Goal: Task Accomplishment & Management: Complete application form

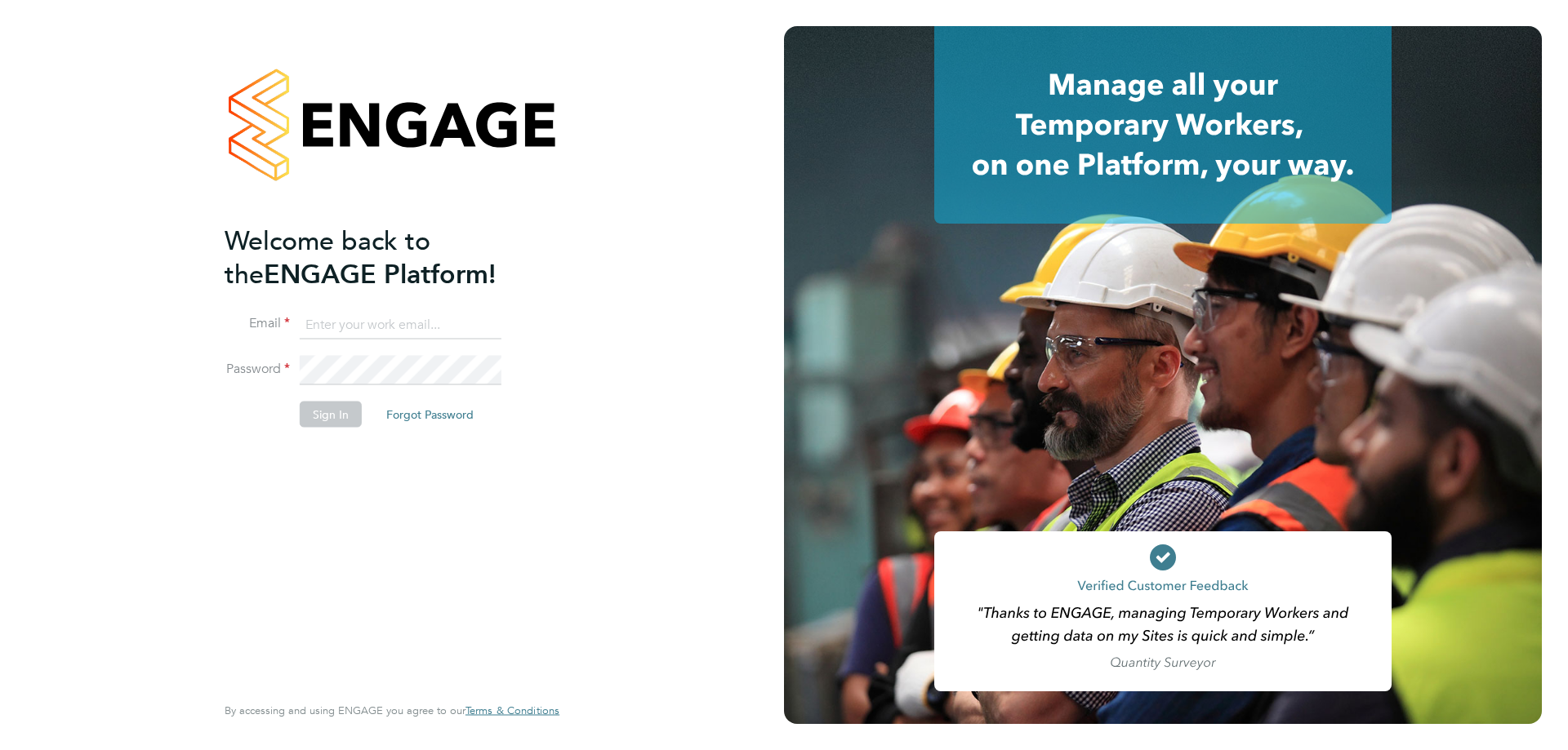
type input "l.moody@ionic.jobs"
click at [332, 423] on button "Sign In" at bounding box center [330, 414] width 62 height 26
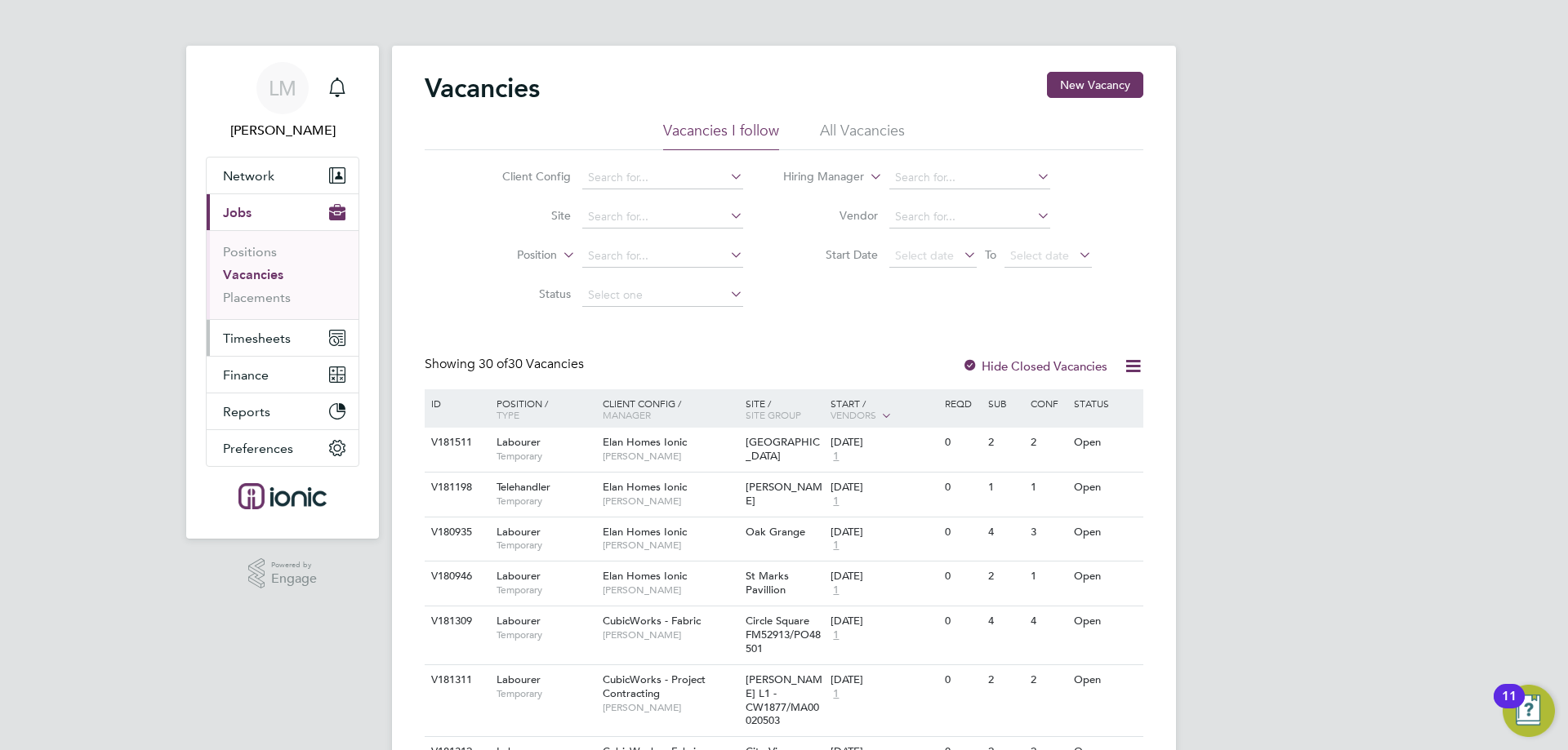
click at [276, 330] on span "Timesheets" at bounding box center [257, 338] width 68 height 16
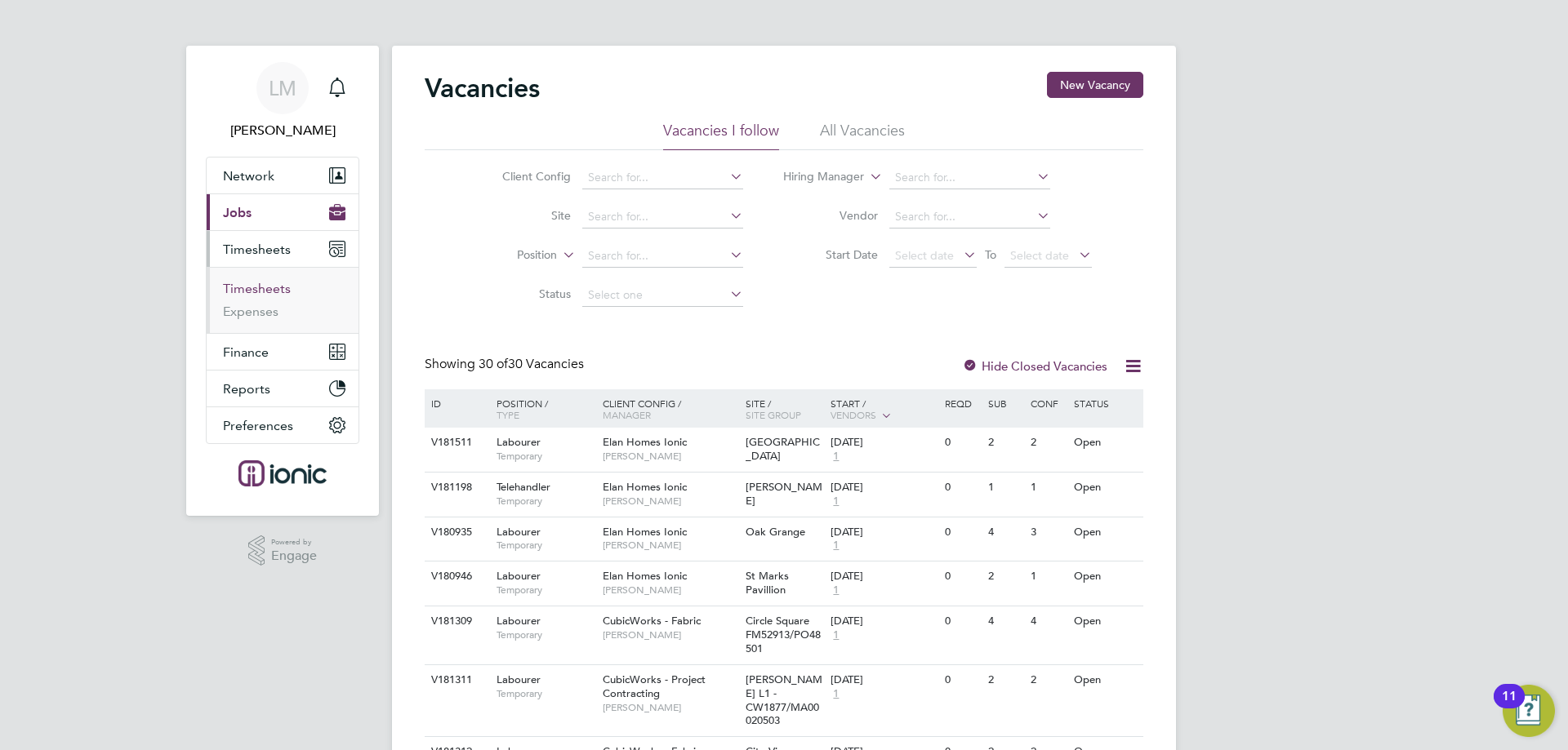
click at [280, 290] on link "Timesheets" at bounding box center [257, 289] width 68 height 16
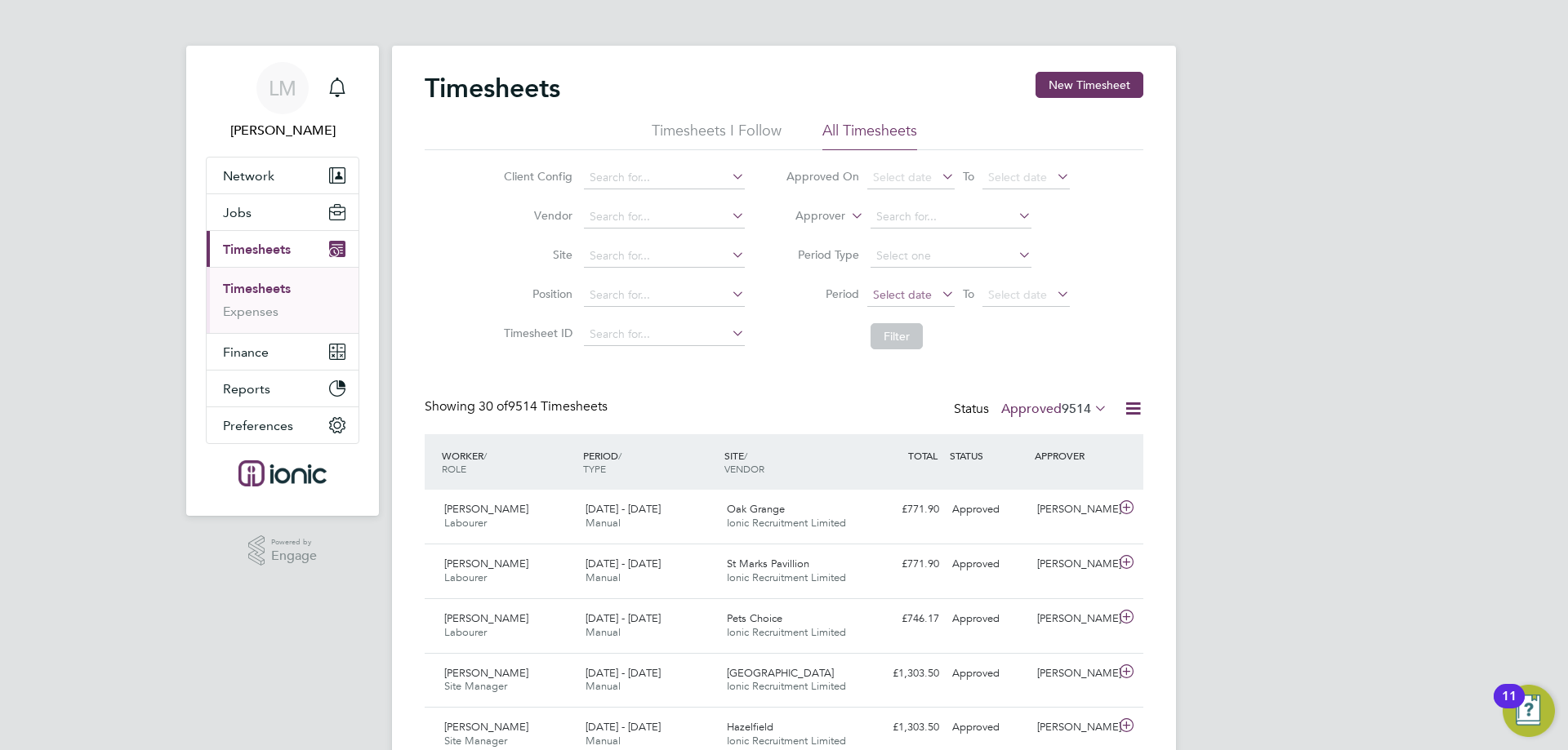
click at [919, 298] on span "Select date" at bounding box center [902, 294] width 58 height 15
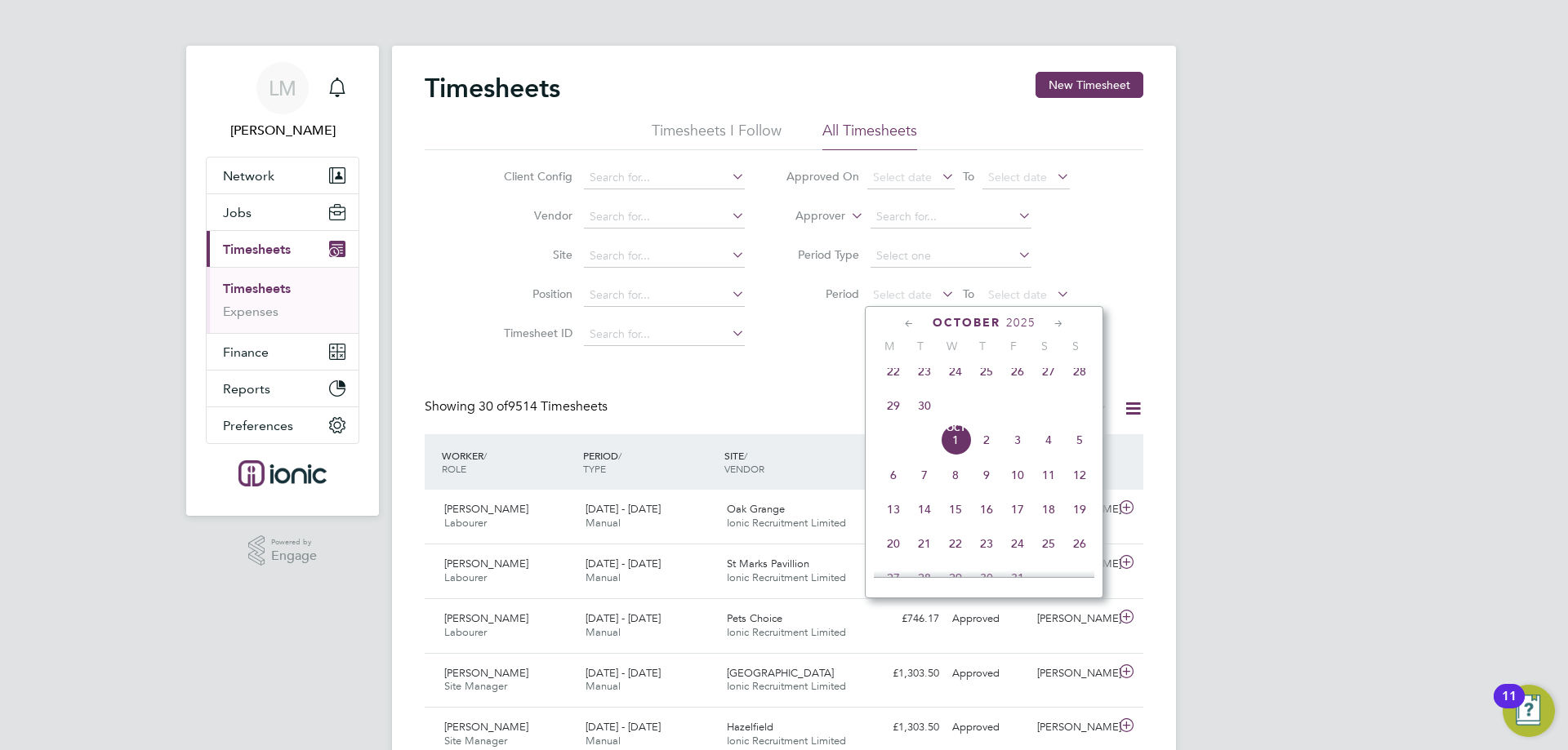
click at [889, 381] on span "22" at bounding box center [893, 371] width 31 height 31
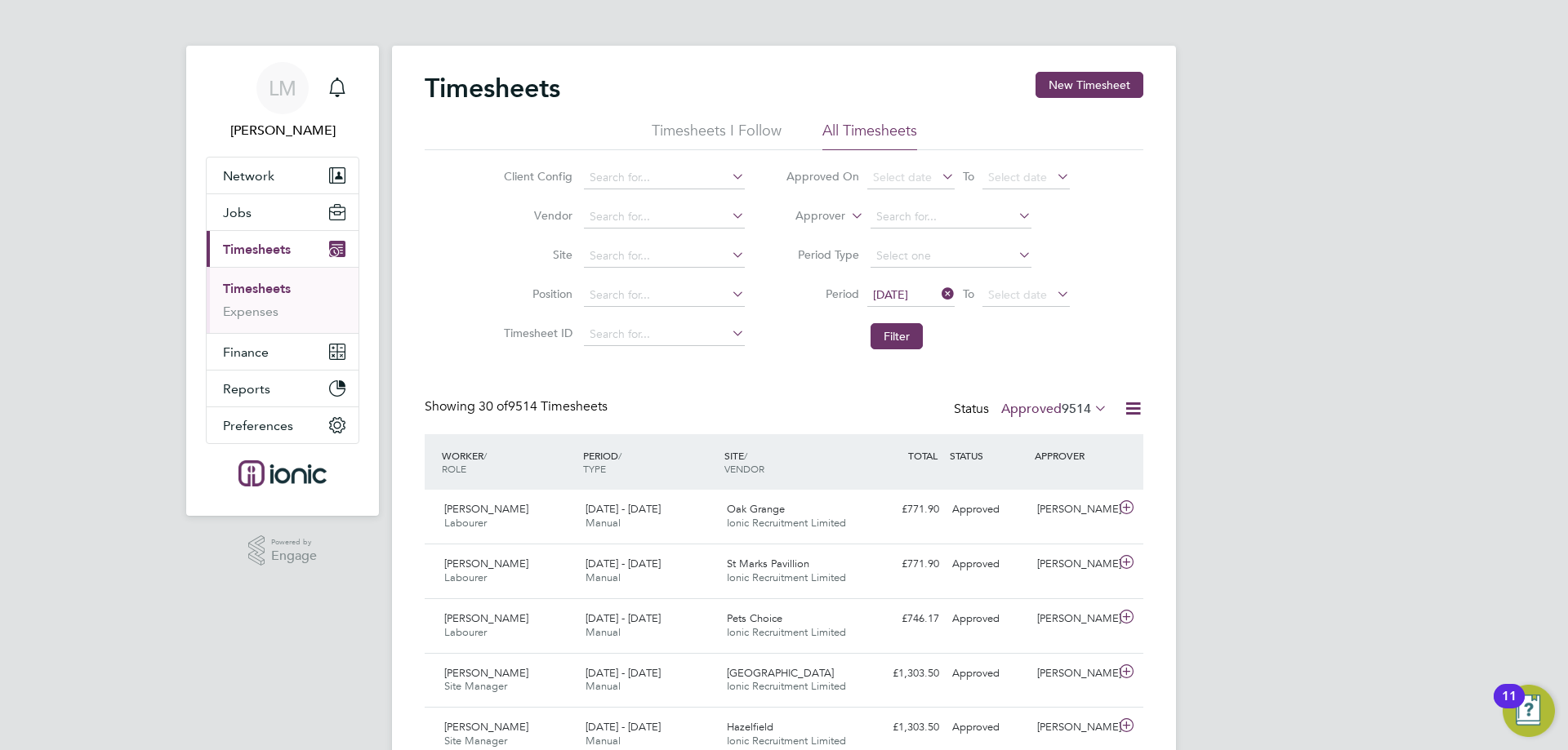
click at [895, 330] on button "Filter" at bounding box center [897, 336] width 52 height 26
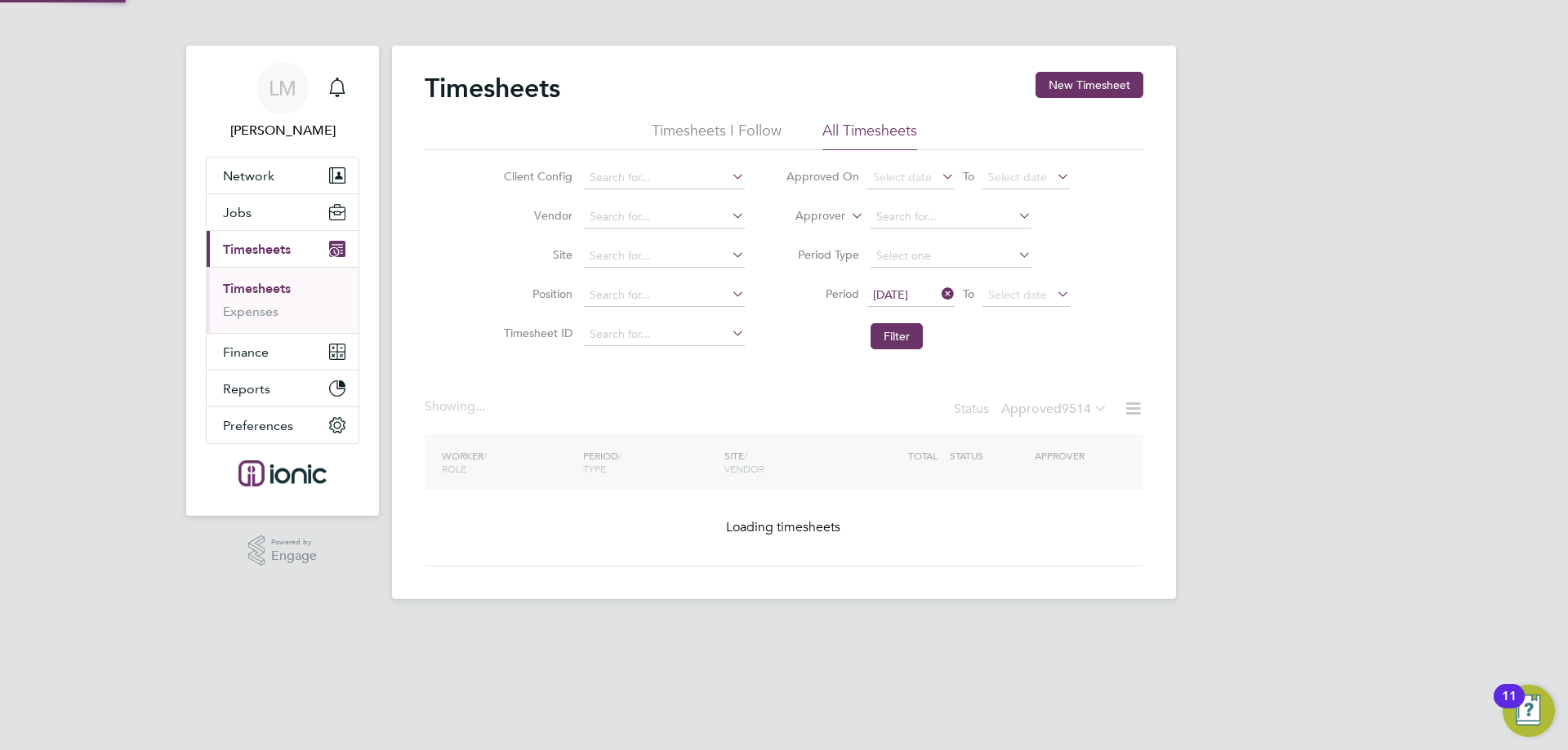
click at [637, 166] on li "Client Config" at bounding box center [622, 178] width 287 height 39
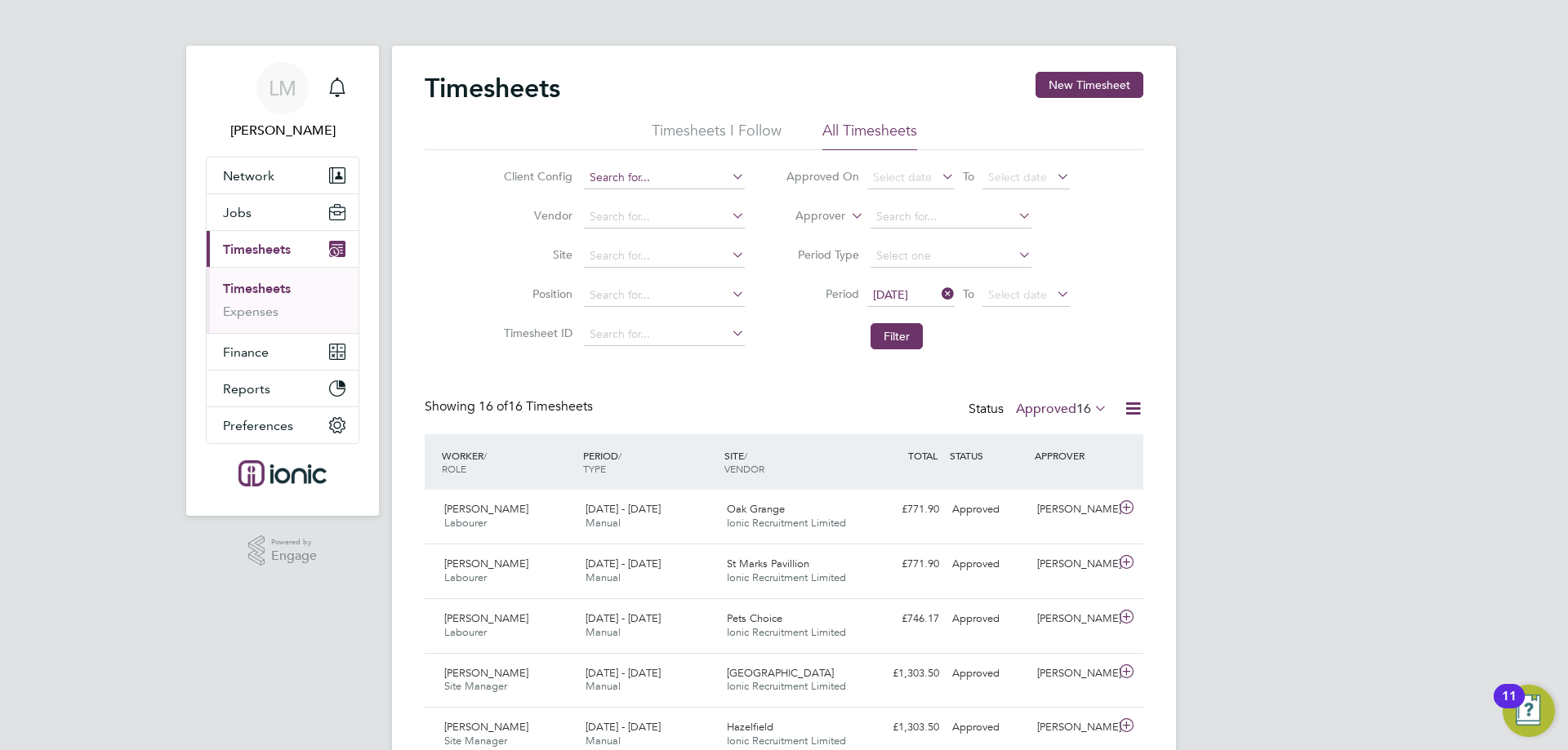
click at [637, 183] on input at bounding box center [664, 178] width 161 height 23
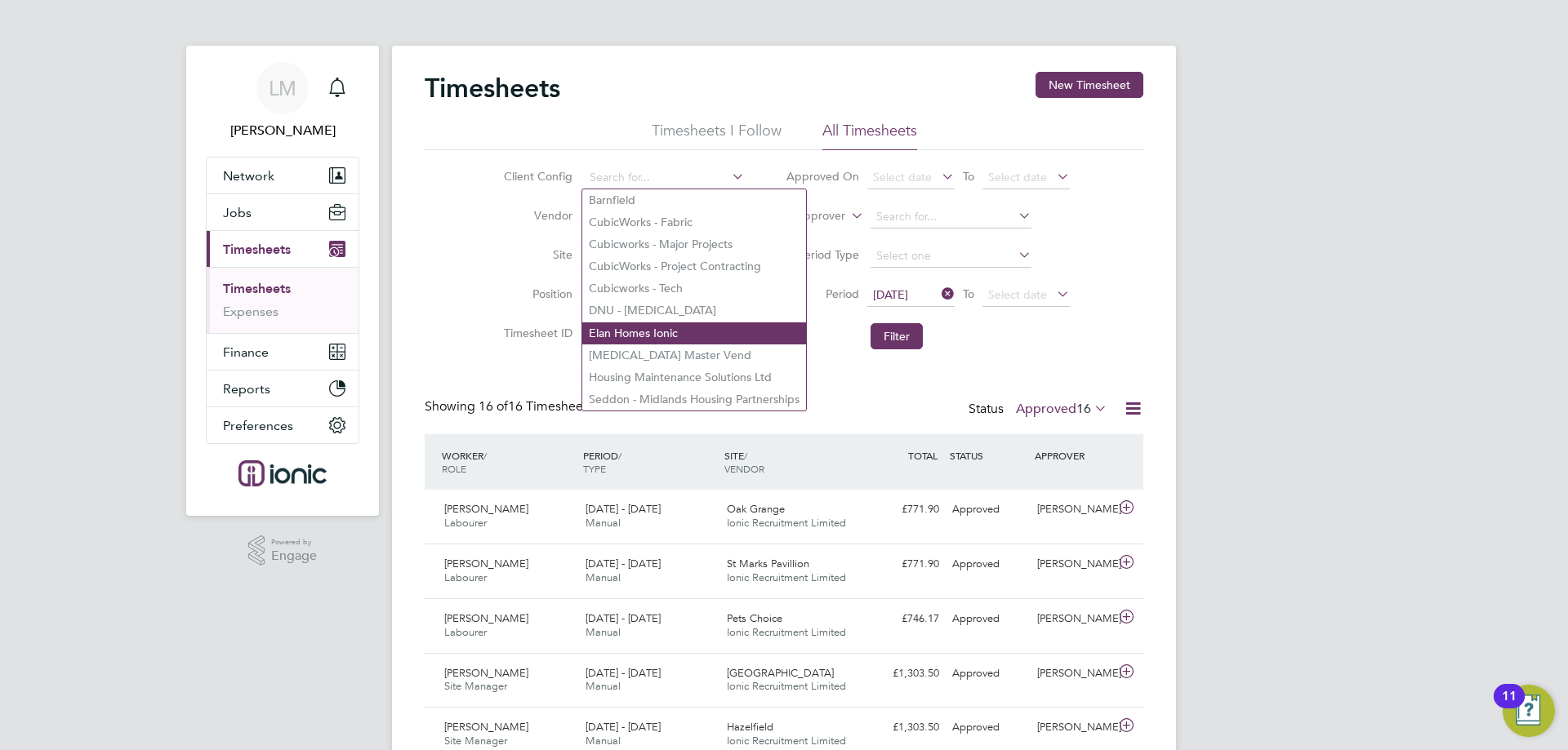
click at [648, 336] on li "Elan Homes Ionic" at bounding box center [694, 333] width 224 height 22
type input "Elan Homes Ionic"
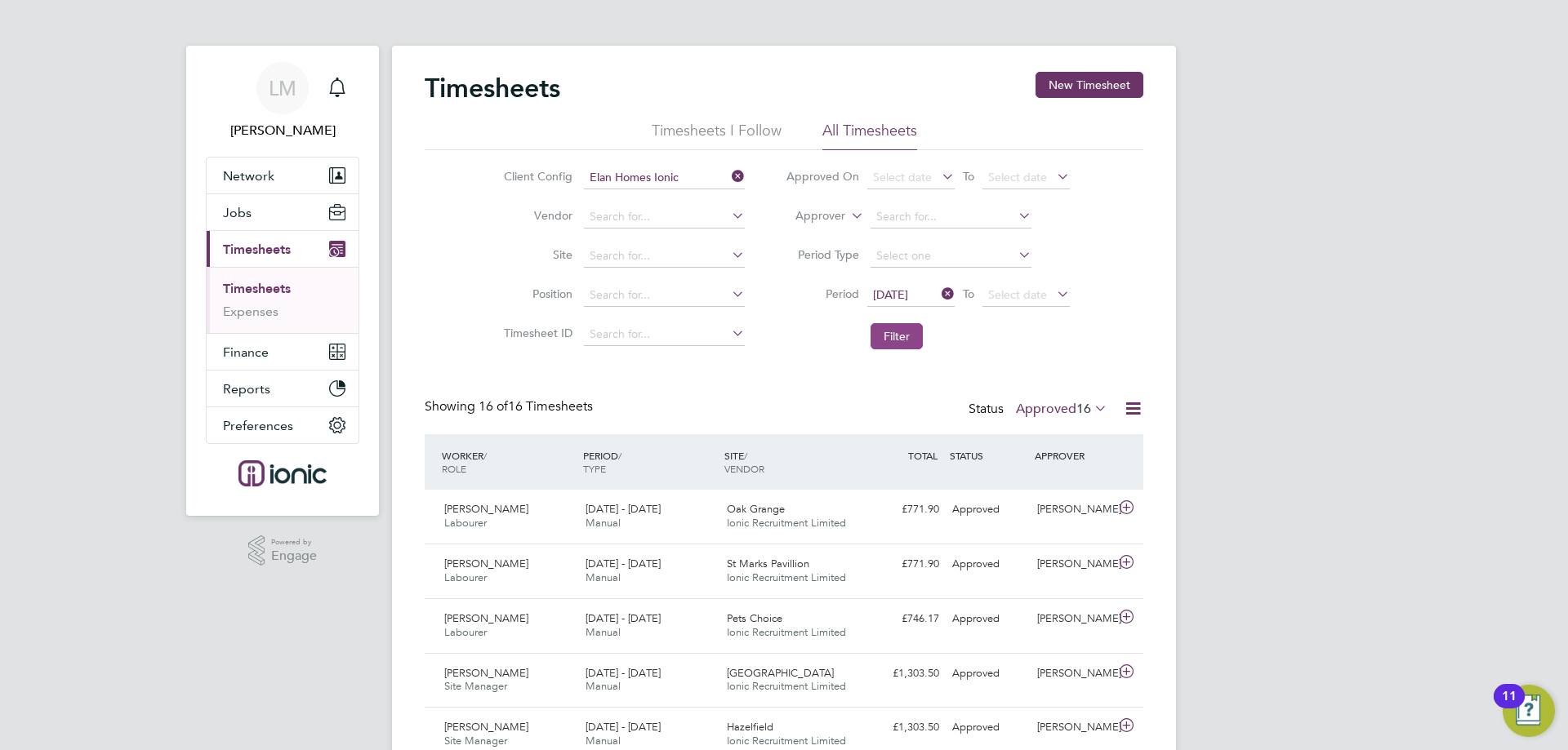
click at [894, 339] on button "Filter" at bounding box center [897, 336] width 52 height 26
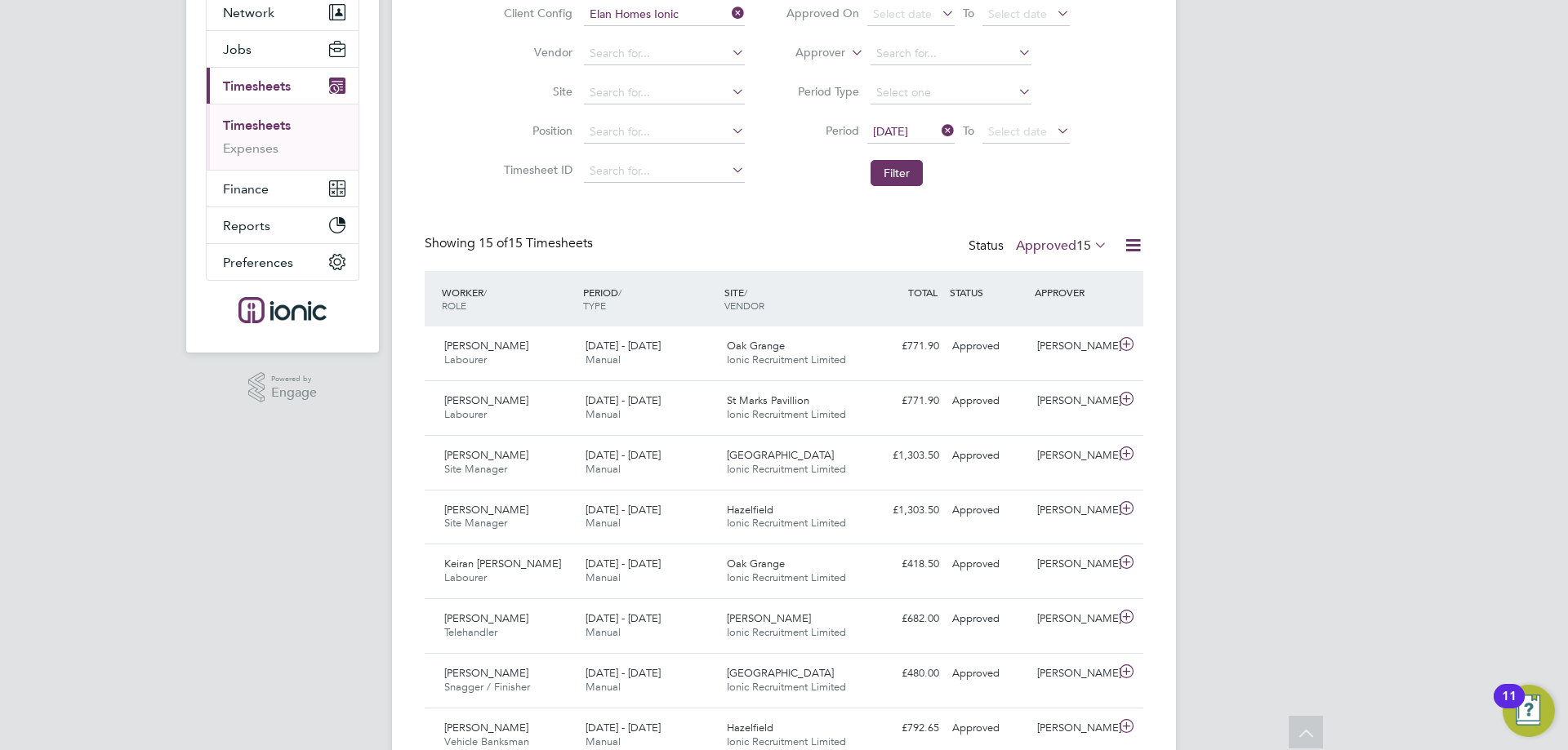
drag, startPoint x: 491, startPoint y: 246, endPoint x: 513, endPoint y: 244, distance: 22.1
click at [513, 244] on span "15 of 15 Timesheets" at bounding box center [535, 243] width 114 height 16
click at [674, 224] on div "Timesheets New Timesheet Timesheets I Follow All Timesheets Client Config Elan …" at bounding box center [783, 527] width 718 height 1236
click at [527, 231] on div "Timesheets New Timesheet Timesheets I Follow All Timesheets Client Config Elan …" at bounding box center [783, 527] width 718 height 1236
click at [528, 231] on div "Timesheets New Timesheet Timesheets I Follow All Timesheets Client Config Elan …" at bounding box center [783, 527] width 718 height 1236
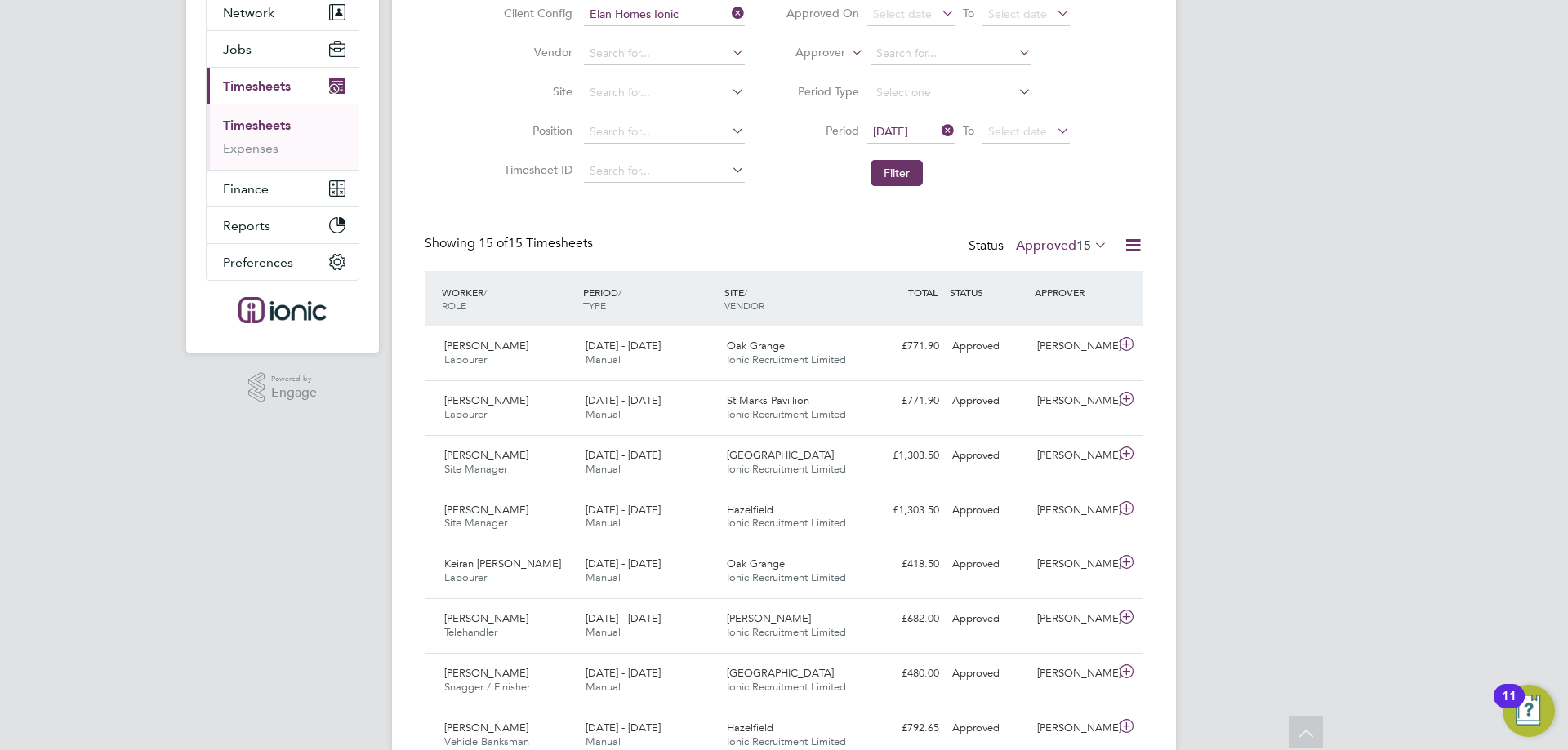
click at [546, 245] on span "15 of 15 Timesheets" at bounding box center [535, 243] width 114 height 16
click at [493, 233] on div "Timesheets New Timesheet Timesheets I Follow All Timesheets Client Config Elan …" at bounding box center [783, 527] width 718 height 1236
drag, startPoint x: 485, startPoint y: 243, endPoint x: 538, endPoint y: 241, distance: 53.0
click at [538, 241] on span "15 of 15 Timesheets" at bounding box center [535, 243] width 114 height 16
click at [517, 240] on span "15 of 15 Timesheets" at bounding box center [535, 243] width 114 height 16
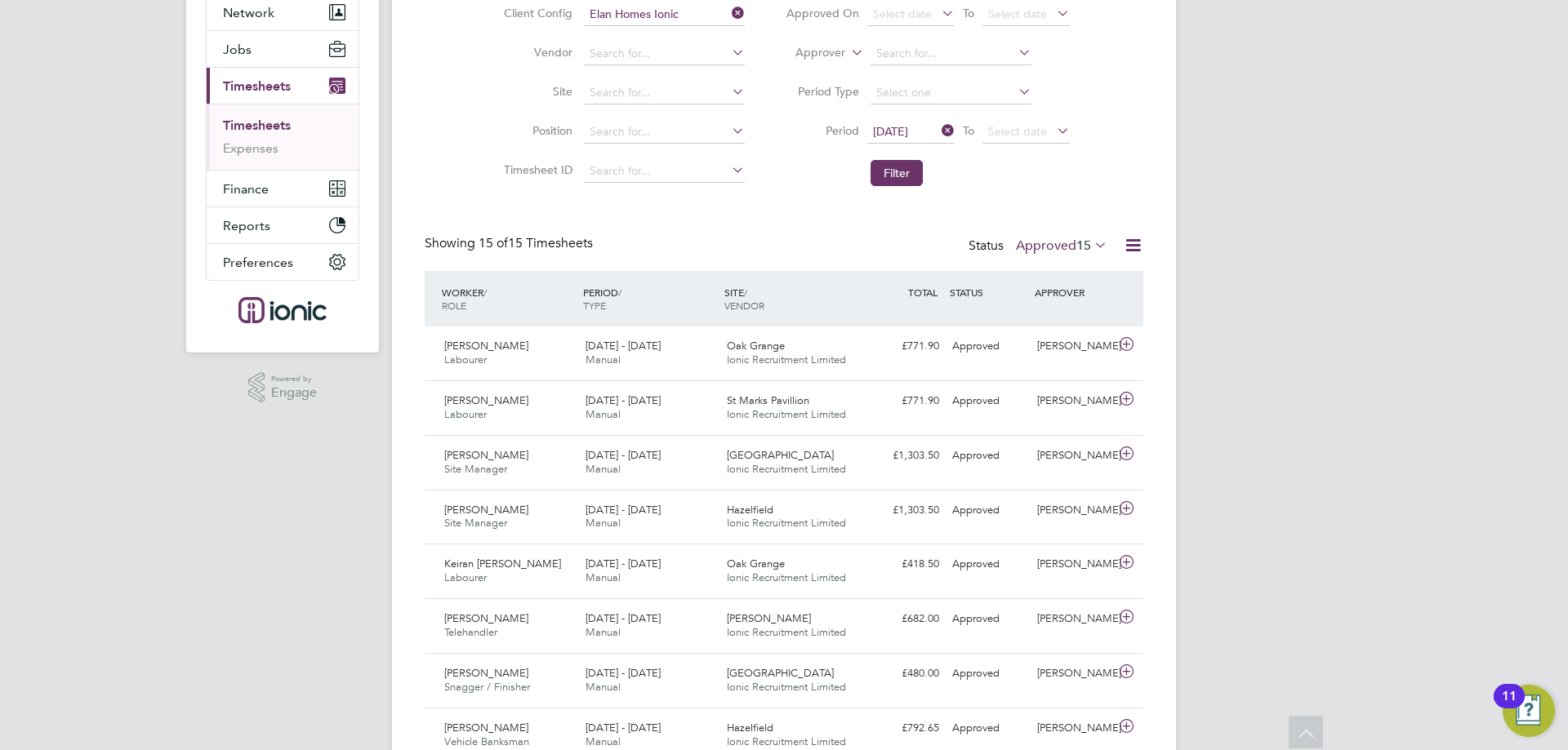
click at [505, 239] on span "15 of" at bounding box center [493, 243] width 29 height 16
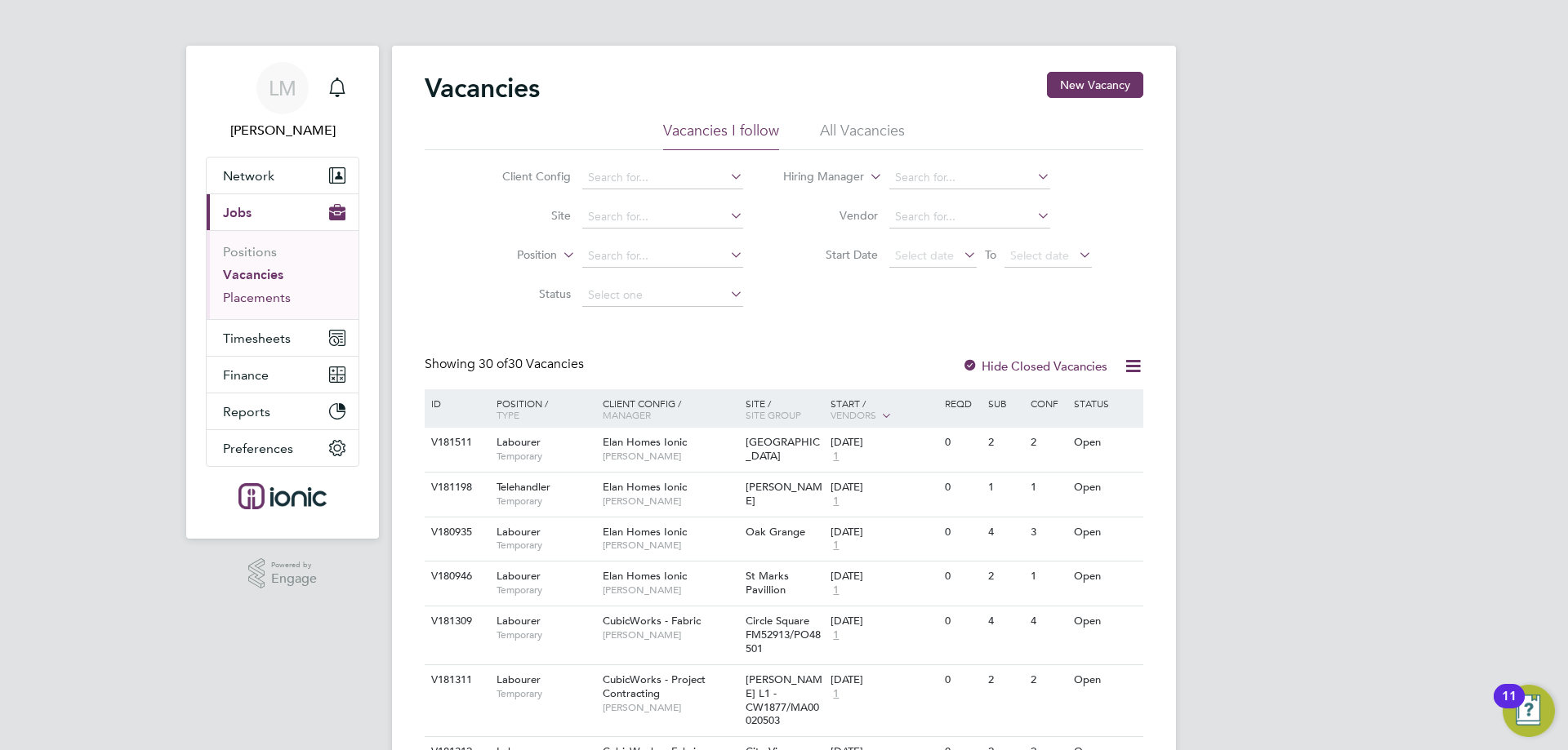
click at [267, 300] on link "Placements" at bounding box center [257, 298] width 68 height 16
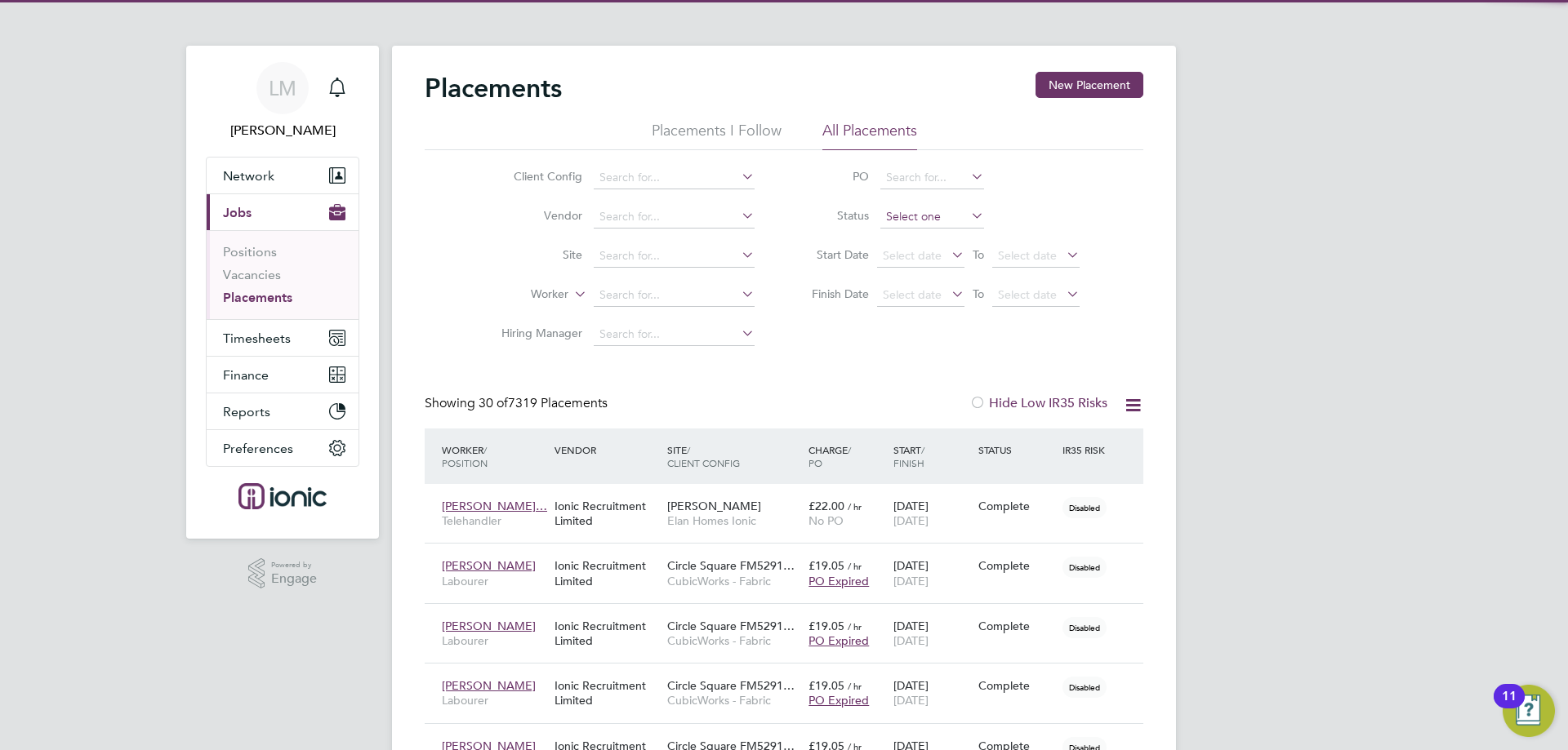
click at [935, 212] on input at bounding box center [932, 217] width 104 height 23
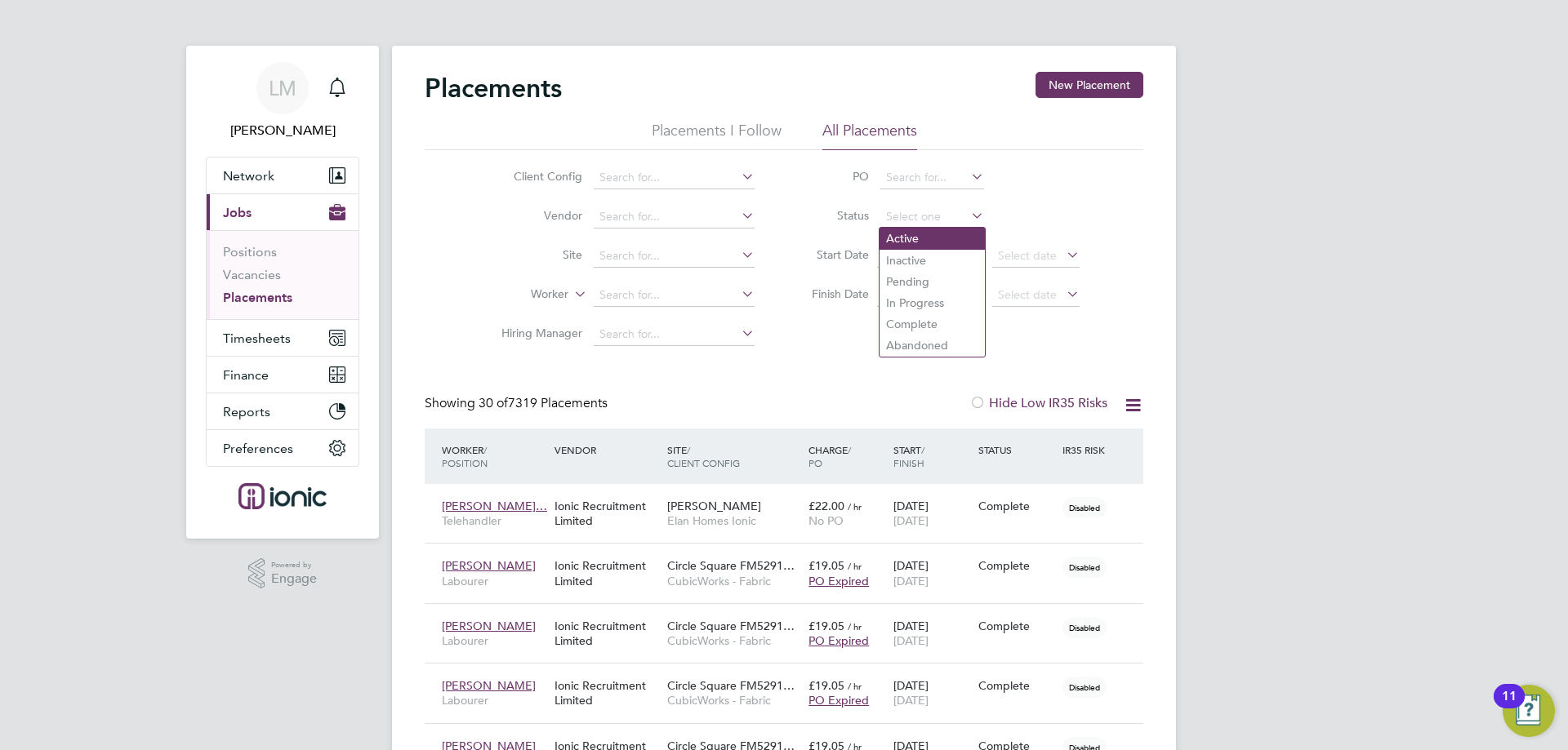
click at [917, 236] on li "Active" at bounding box center [932, 238] width 105 height 21
type input "Active"
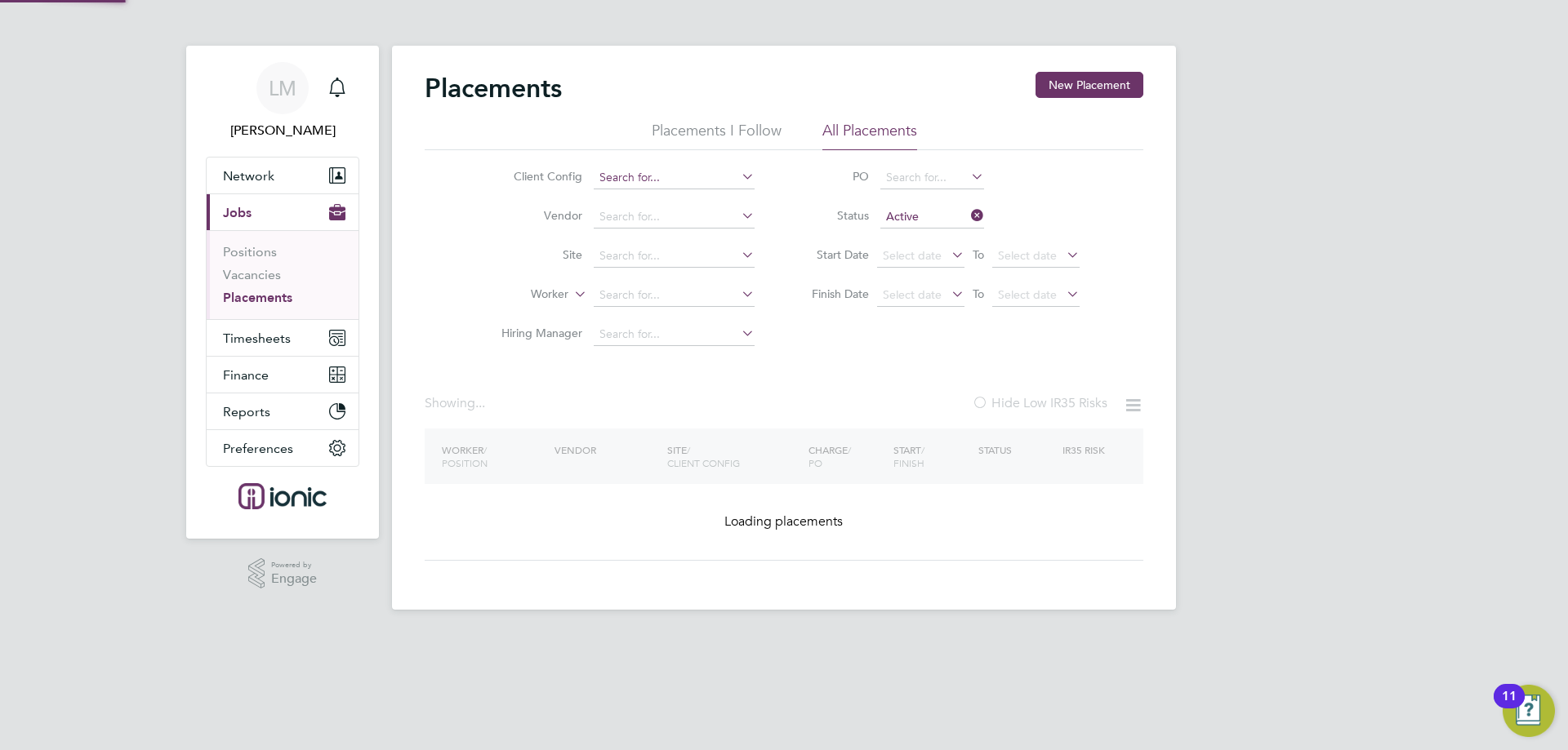
click at [623, 171] on input at bounding box center [674, 178] width 161 height 23
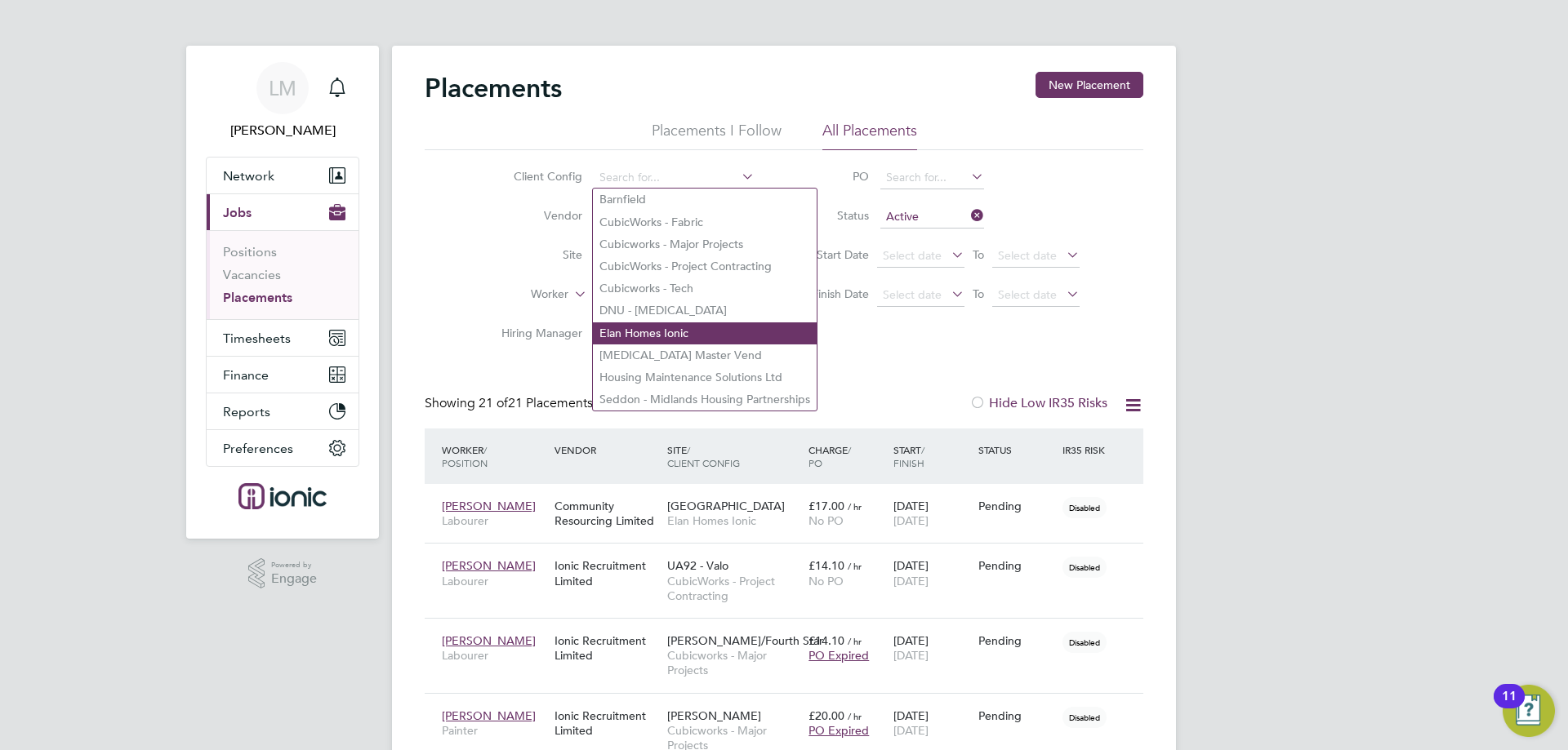
click at [641, 325] on li "Elan Homes Ionic" at bounding box center [704, 333] width 224 height 22
type input "Elan Homes Ionic"
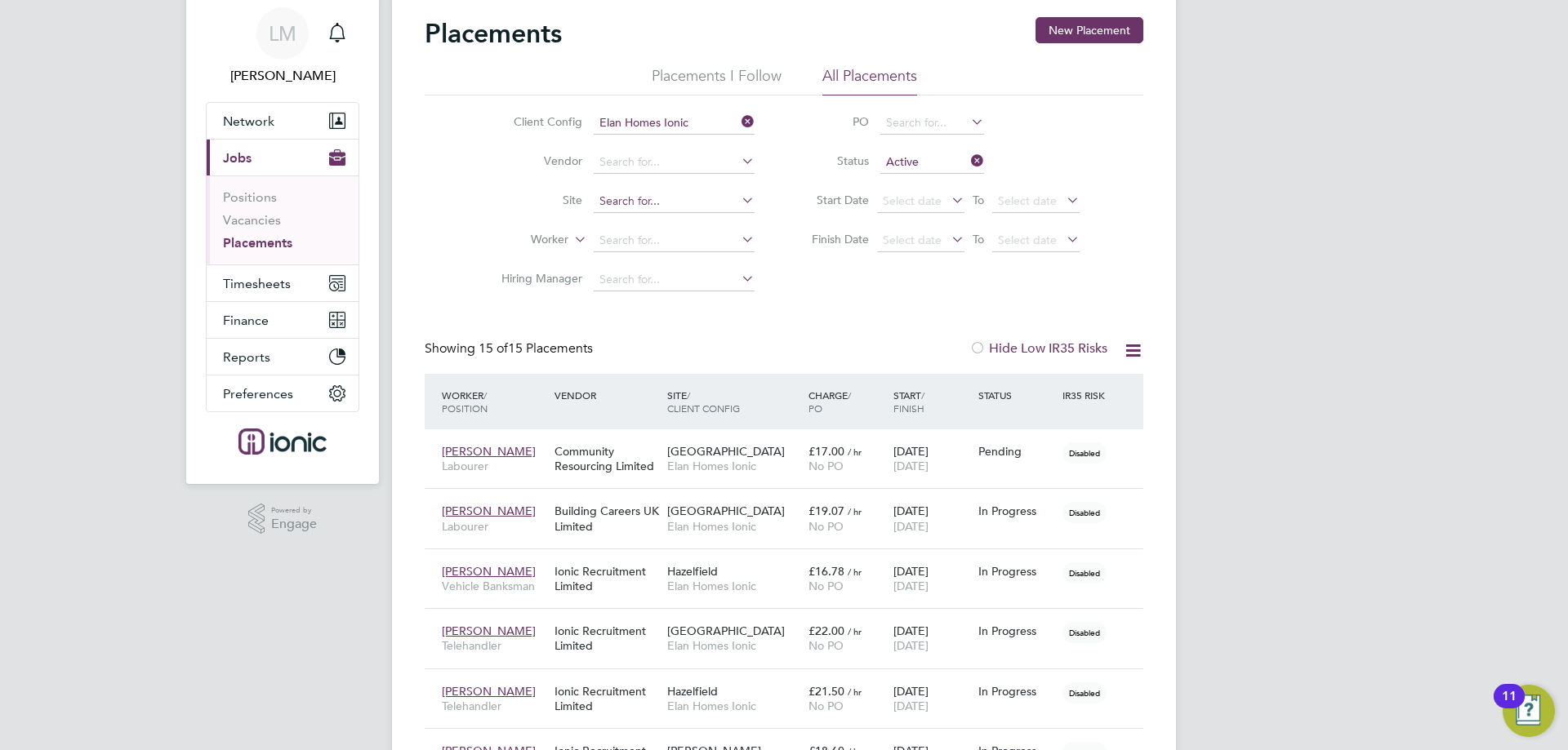
click at [646, 205] on input at bounding box center [674, 202] width 161 height 23
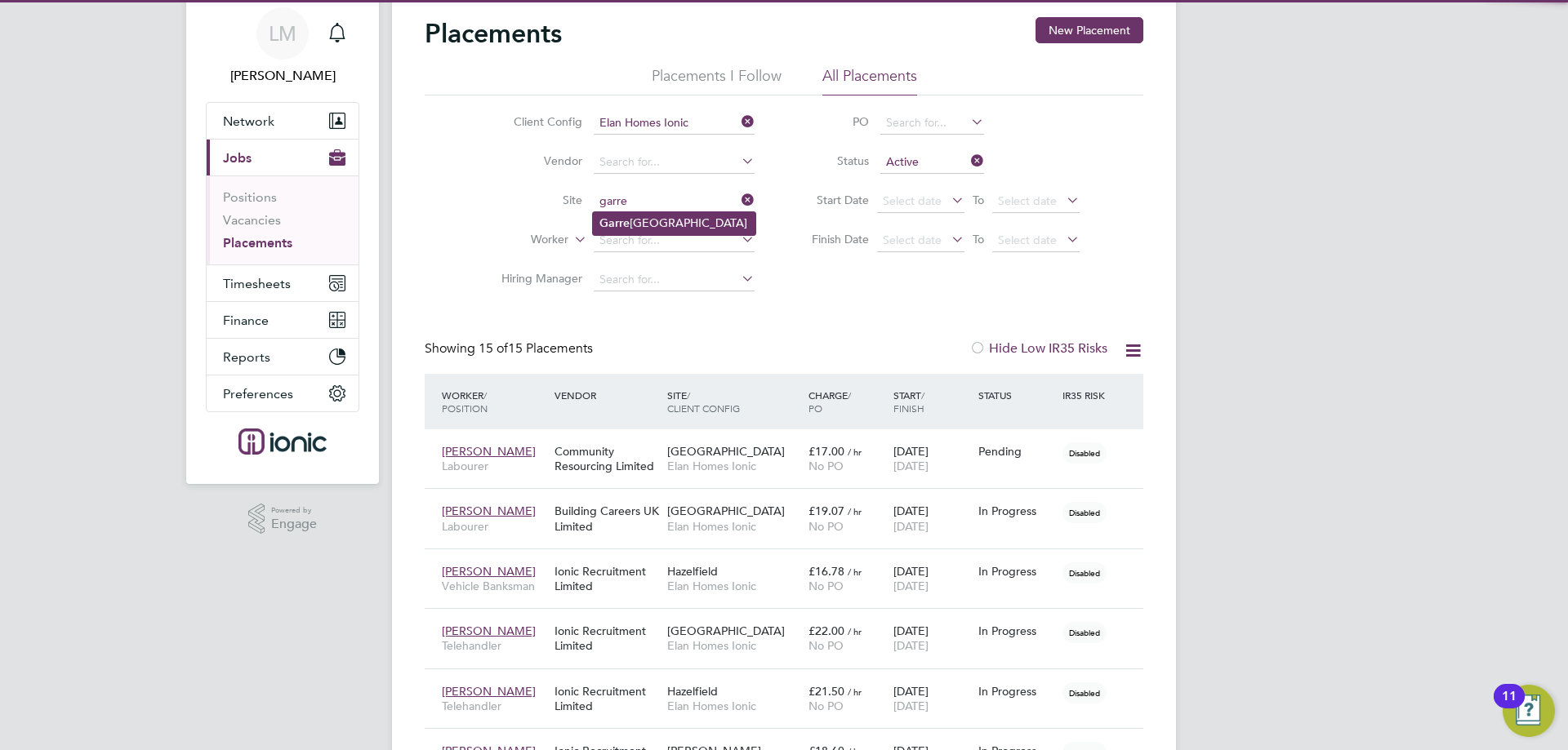
click at [645, 214] on li "Garre tt Hall" at bounding box center [673, 223] width 162 height 22
type input "[PERSON_NAME]"
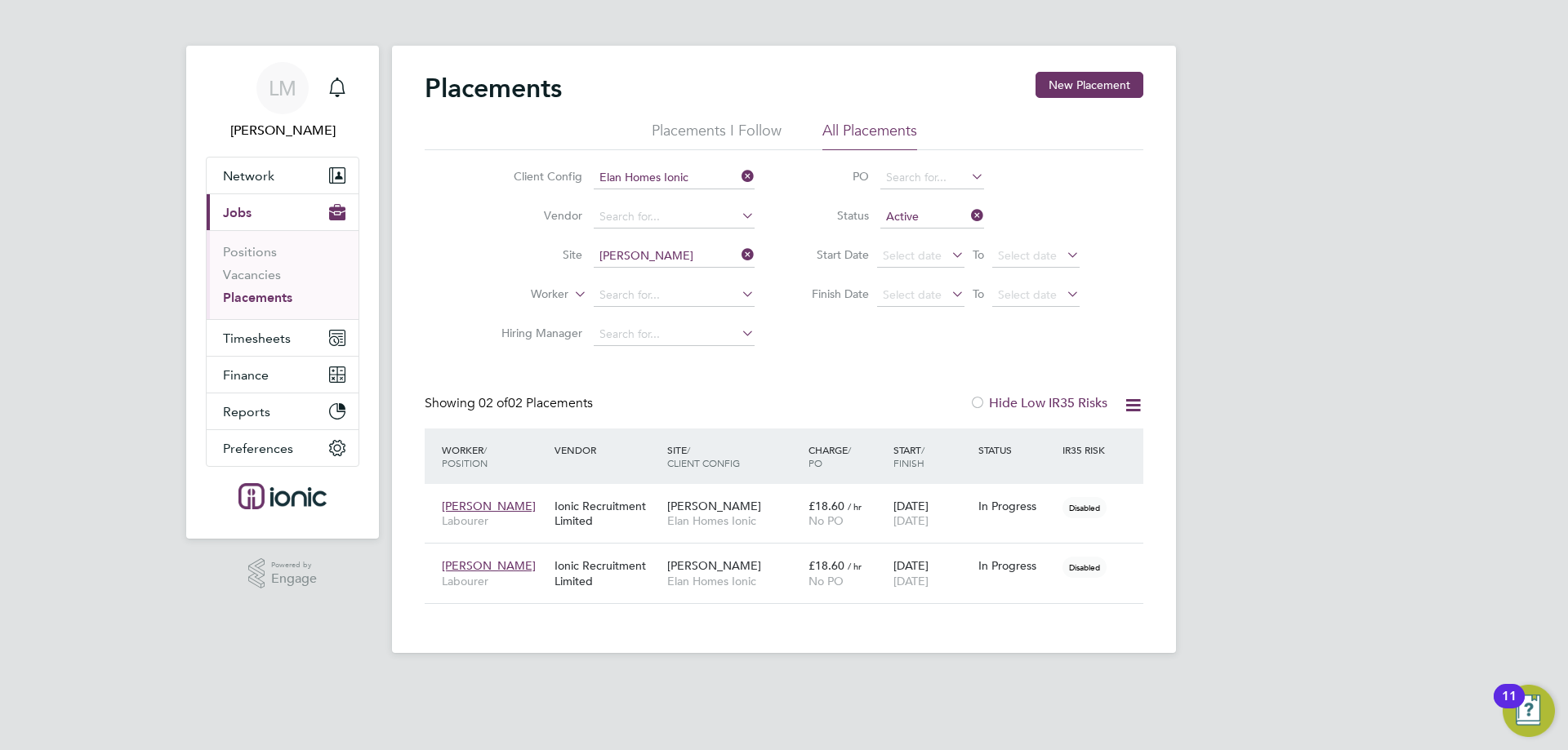
click at [931, 215] on input "Active" at bounding box center [932, 217] width 104 height 23
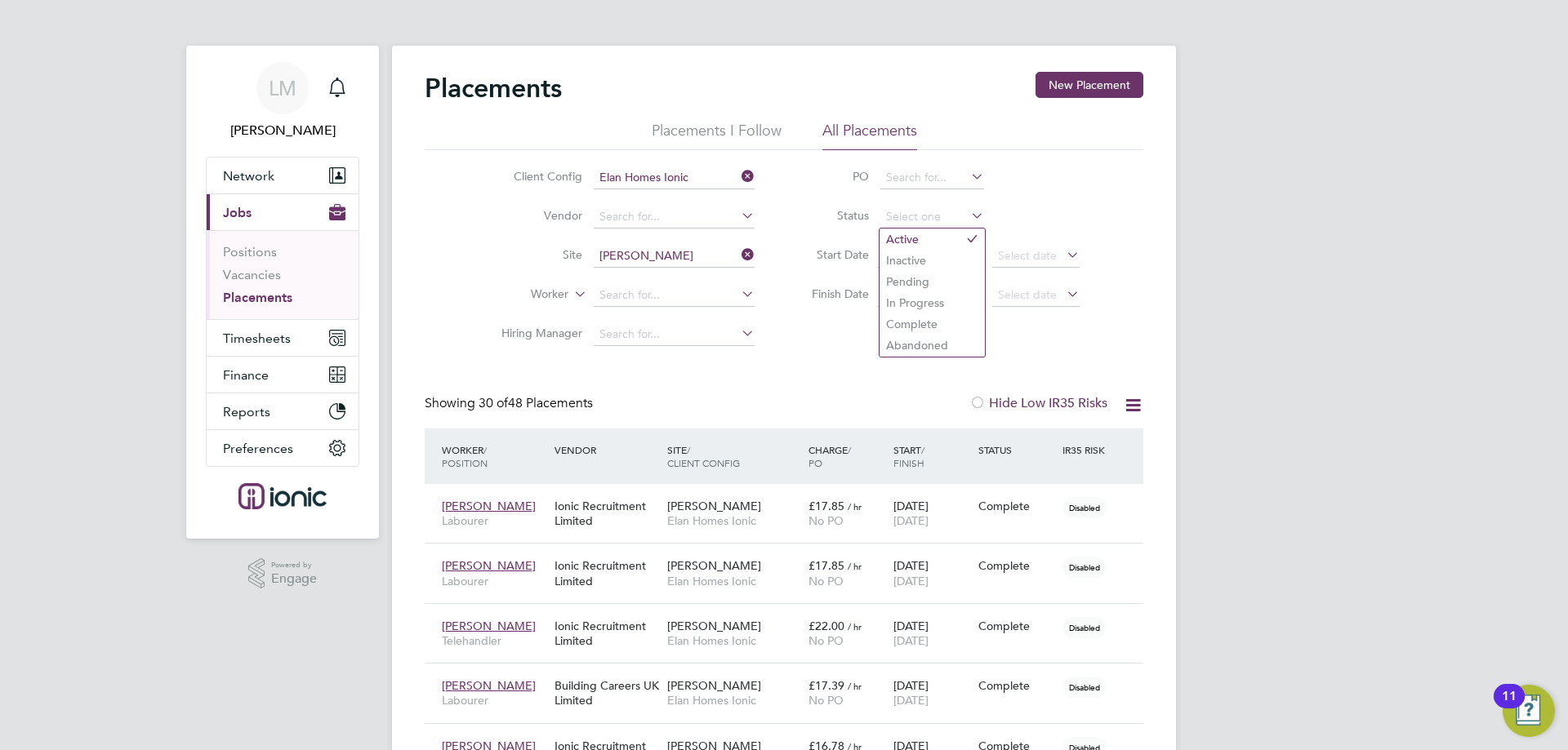
click at [669, 296] on input at bounding box center [674, 296] width 161 height 23
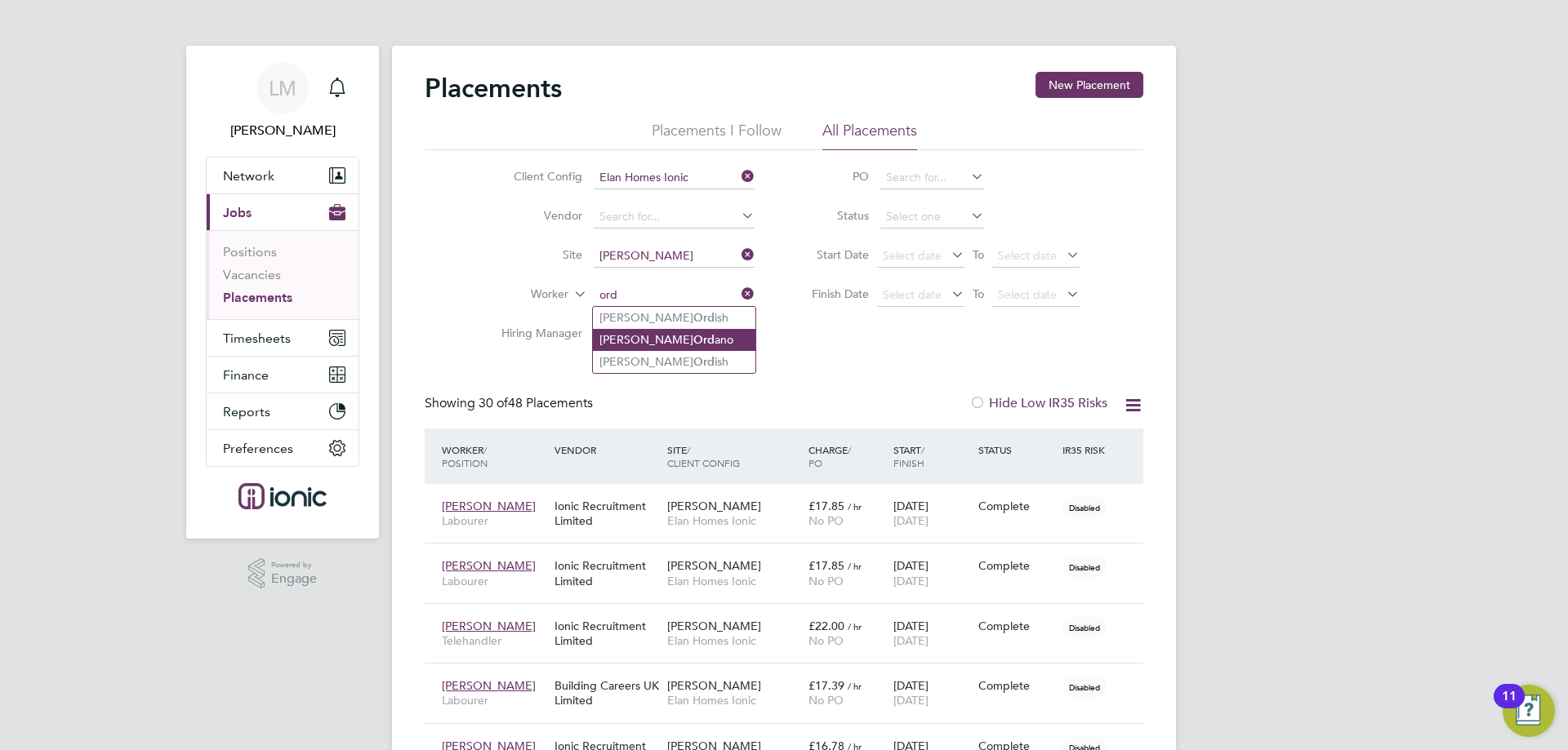
click at [654, 338] on li "[PERSON_NAME] ano" at bounding box center [673, 339] width 162 height 22
type input "[PERSON_NAME]"
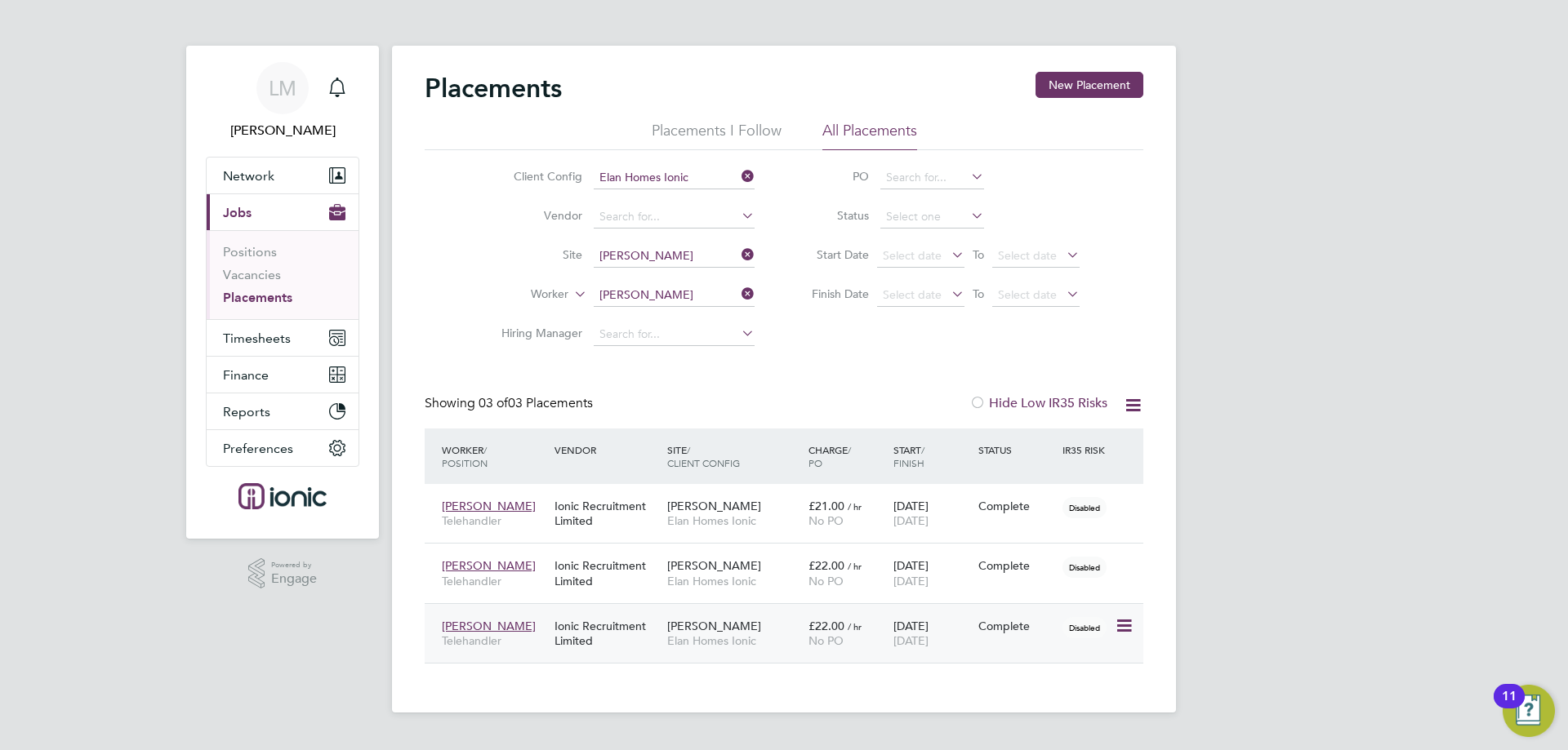
click at [642, 631] on div "Ionic Recruitment Limited" at bounding box center [606, 634] width 113 height 46
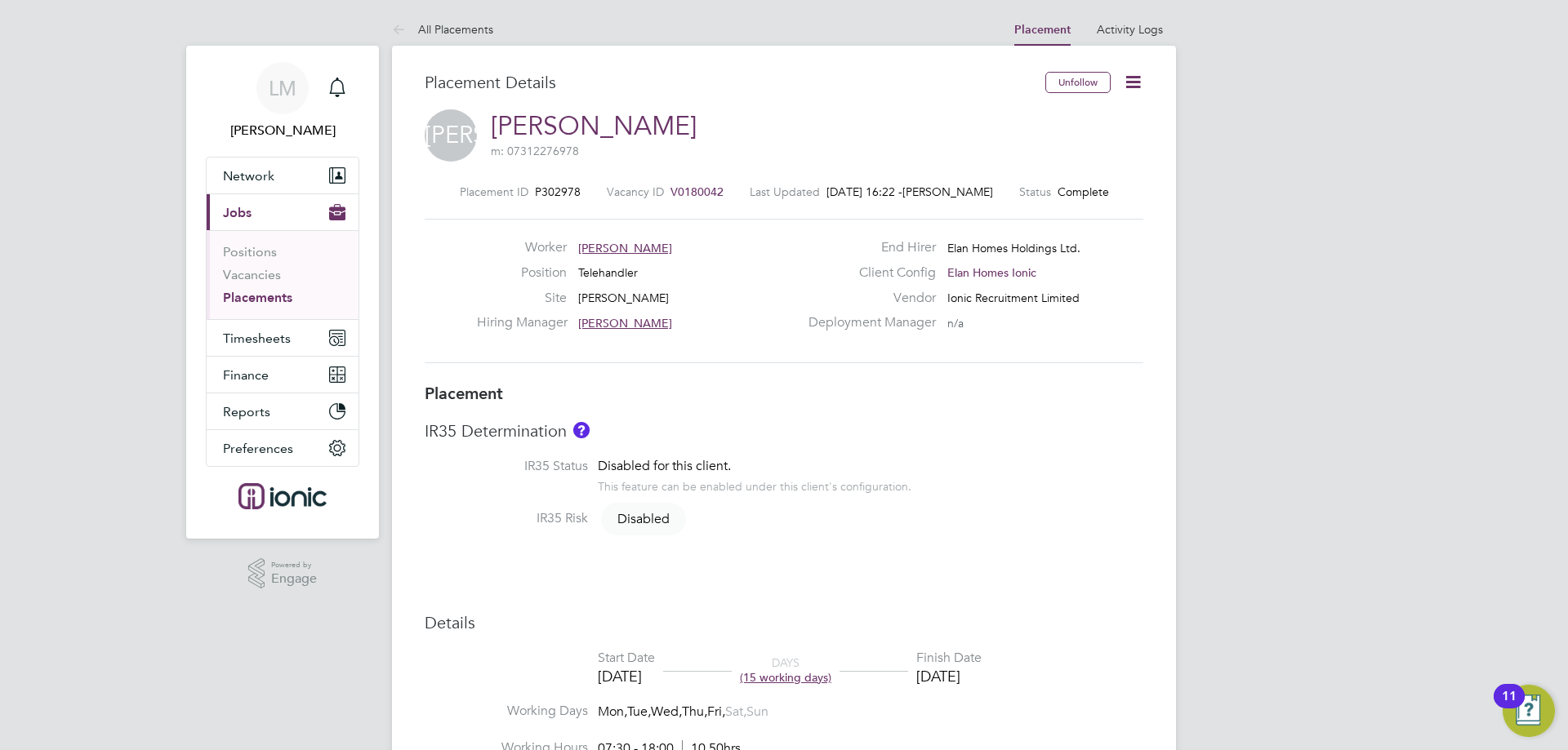
click at [1127, 92] on icon at bounding box center [1132, 81] width 20 height 20
click at [1082, 123] on li "Edit Placement e" at bounding box center [1056, 121] width 168 height 23
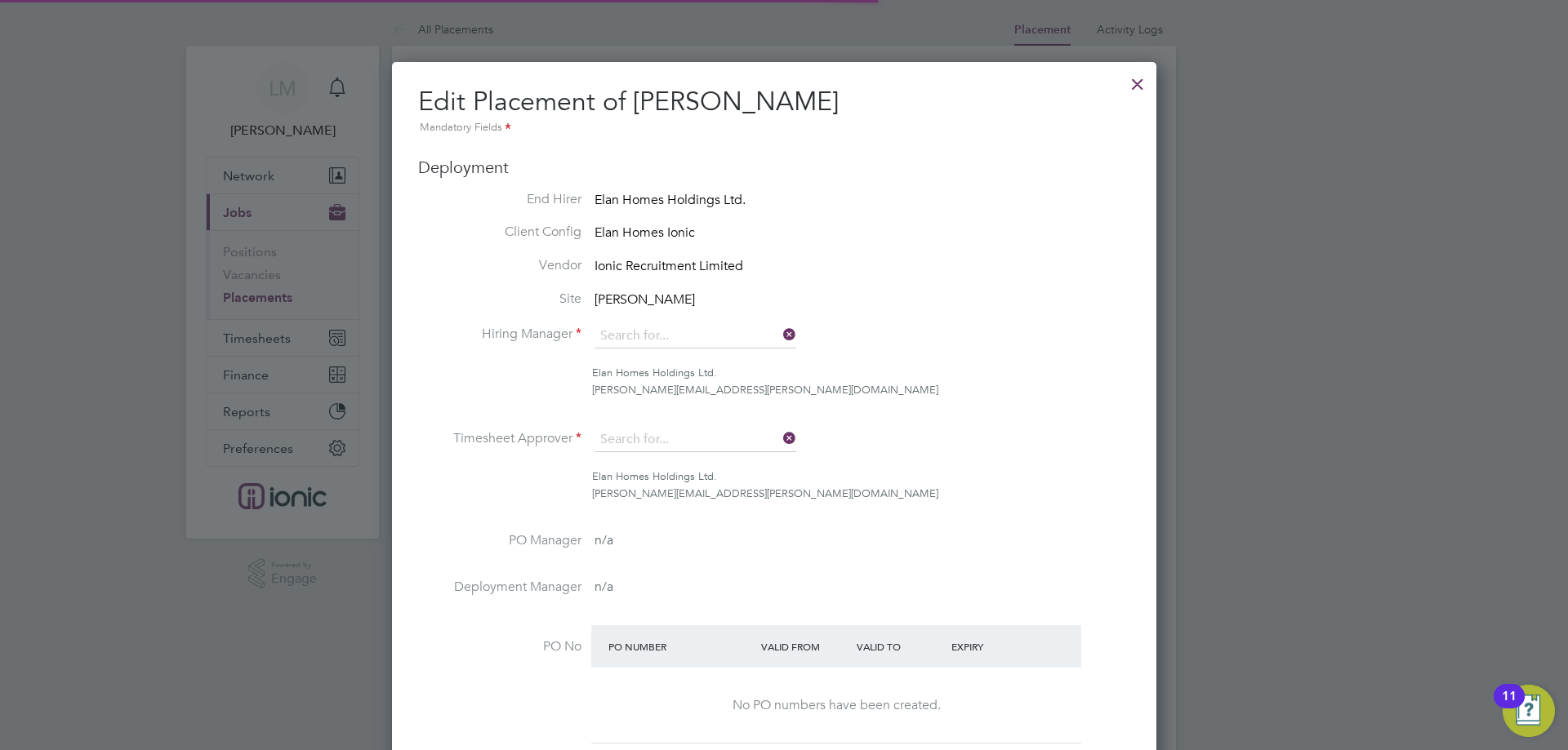
type input "[PERSON_NAME]"
type input "[DATE]"
type input "07:30"
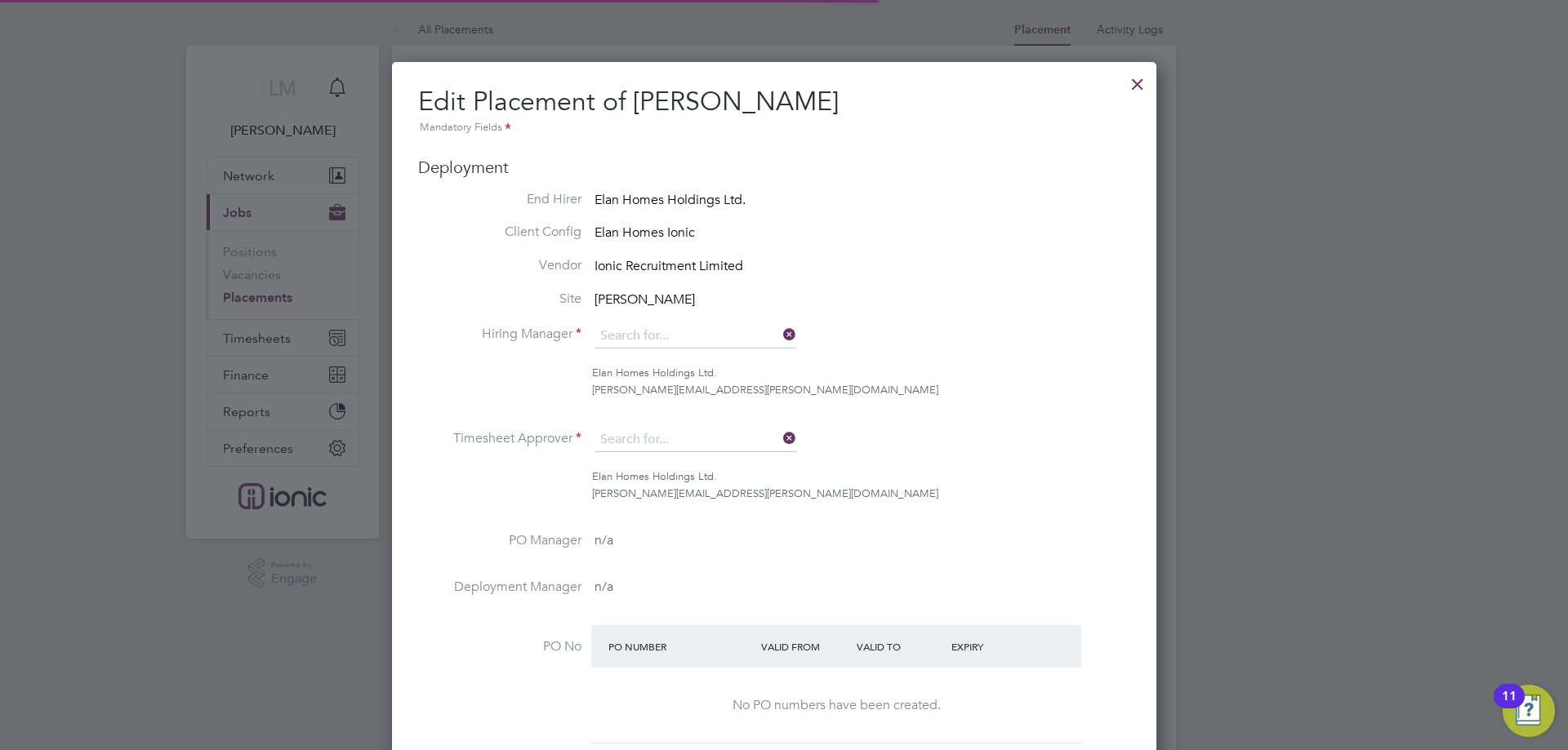
type input "18:00"
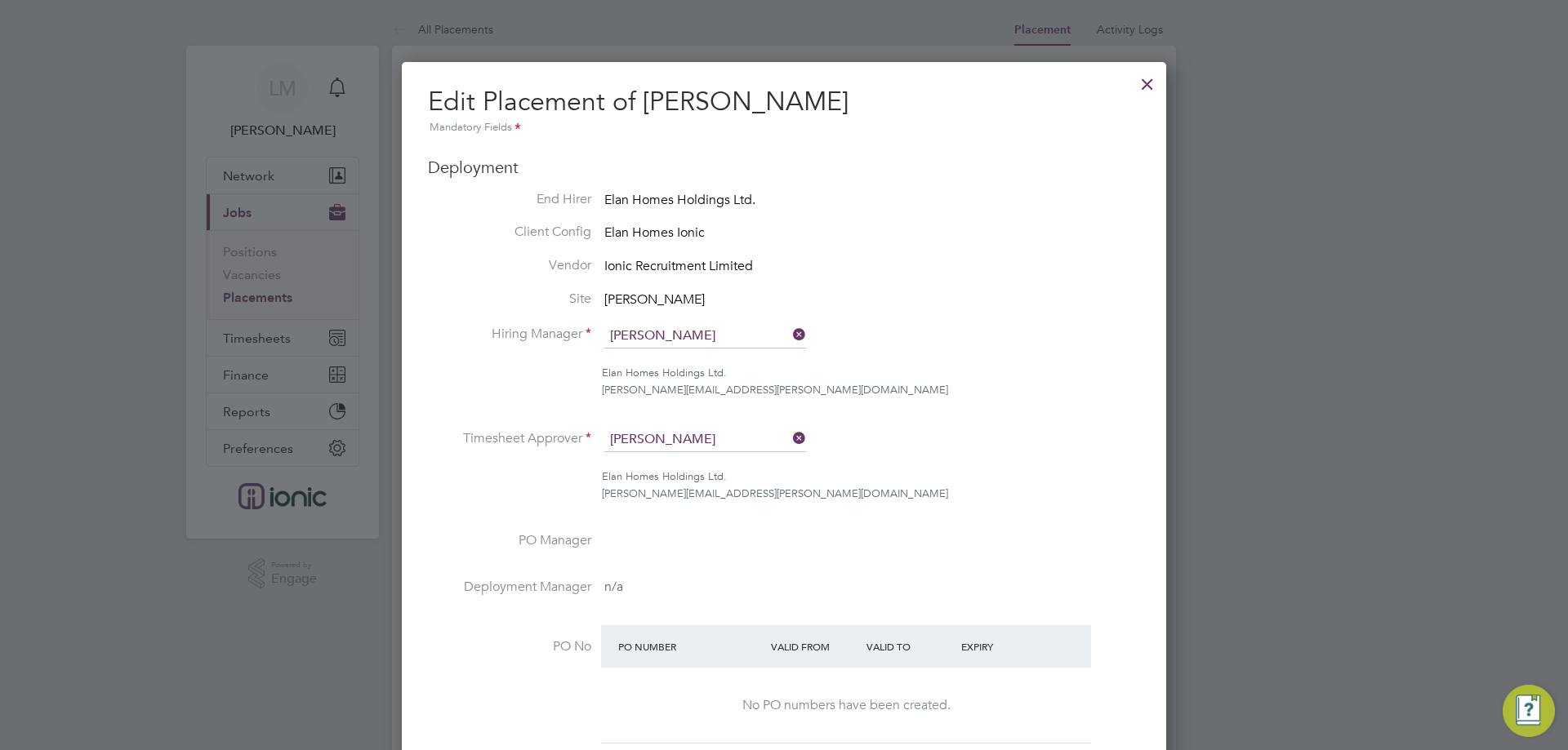
scroll to position [8, 8]
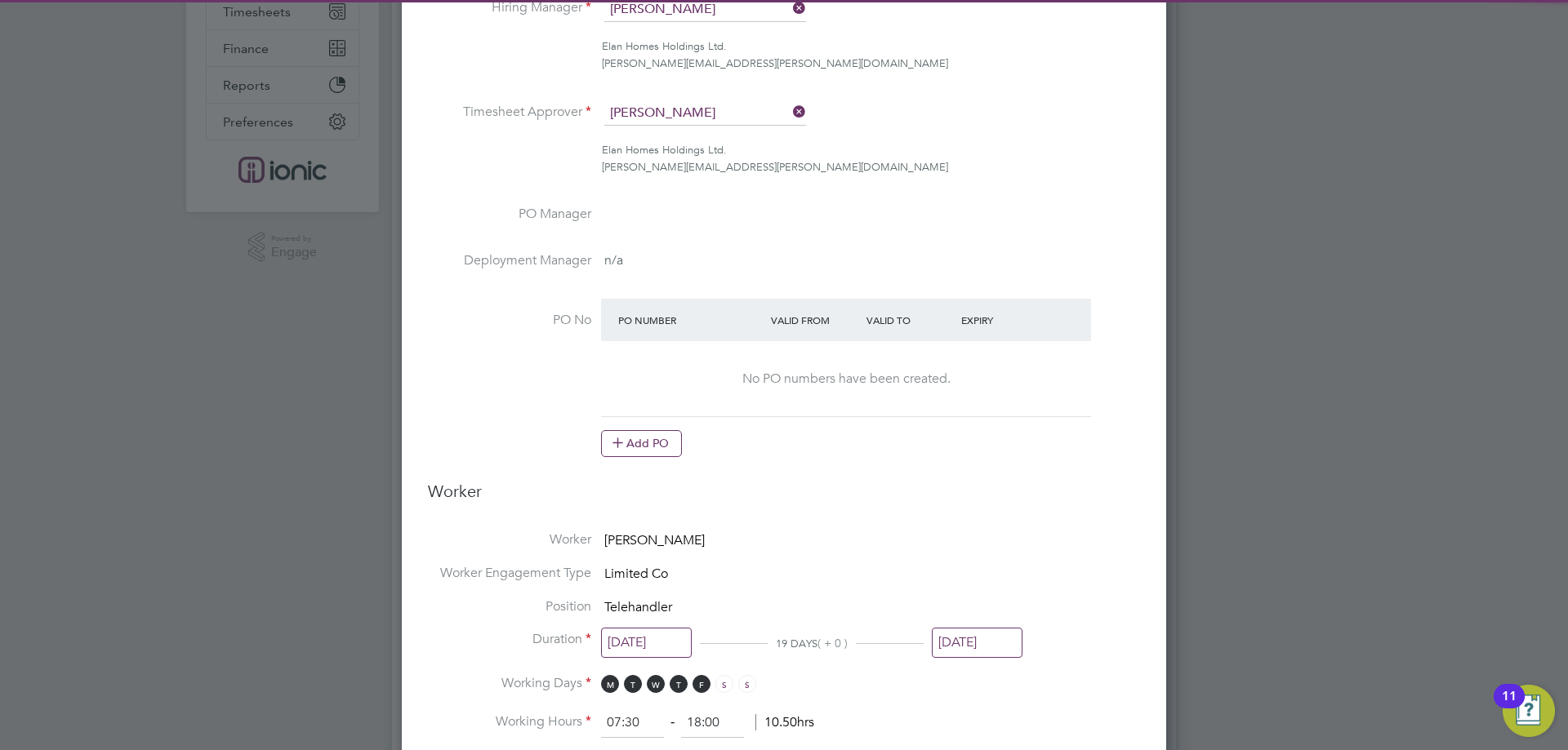
click at [972, 637] on input "[DATE]" at bounding box center [977, 643] width 90 height 30
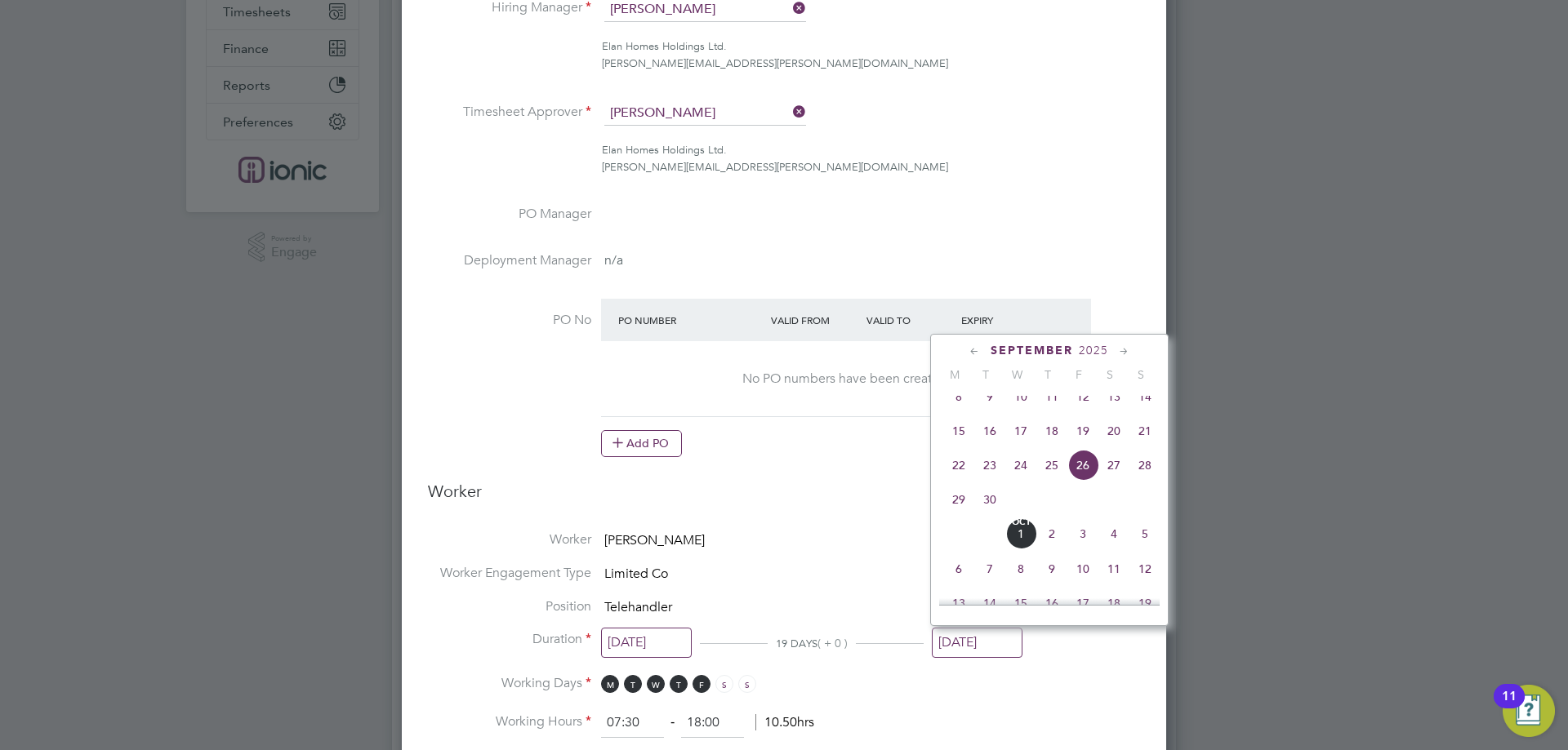
click at [1024, 549] on span "Oct 1" at bounding box center [1021, 533] width 31 height 31
type input "[DATE]"
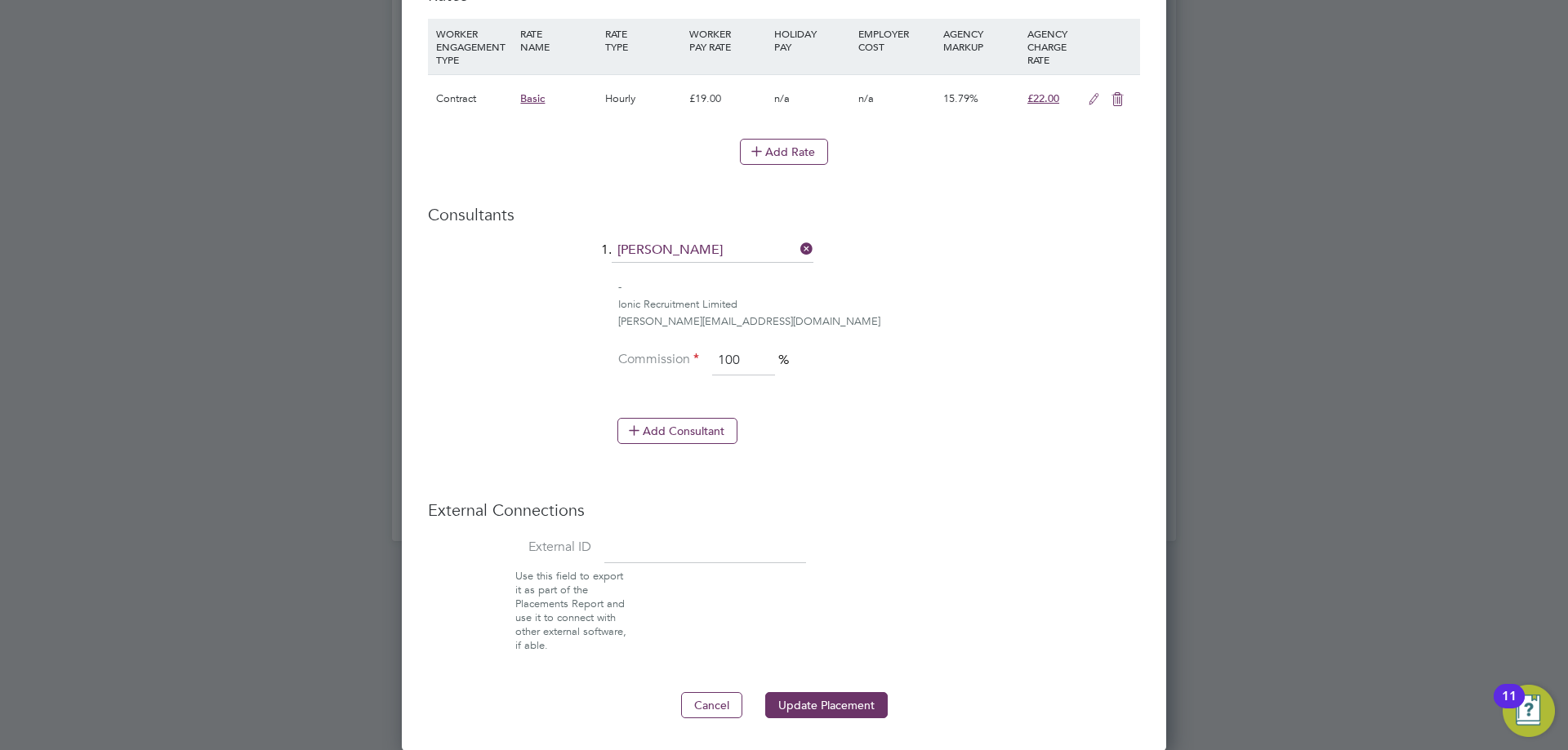
click at [824, 700] on button "Update Placement" at bounding box center [827, 705] width 122 height 26
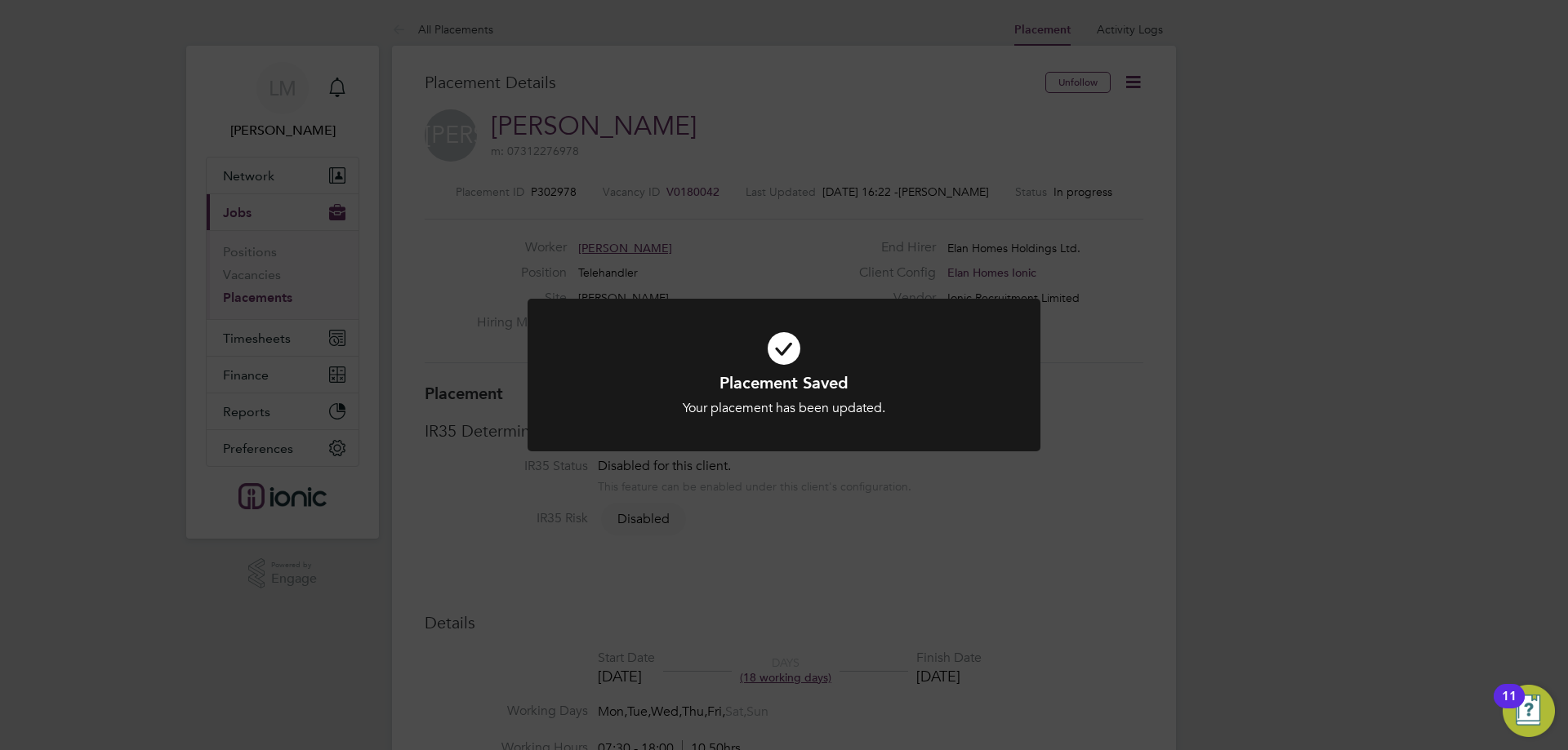
drag, startPoint x: 632, startPoint y: 239, endPoint x: 638, endPoint y: 234, distance: 7.8
click at [632, 238] on div "Placement Saved Your placement has been updated. Cancel Okay" at bounding box center [784, 375] width 1568 height 750
